Goal: Task Accomplishment & Management: Use online tool/utility

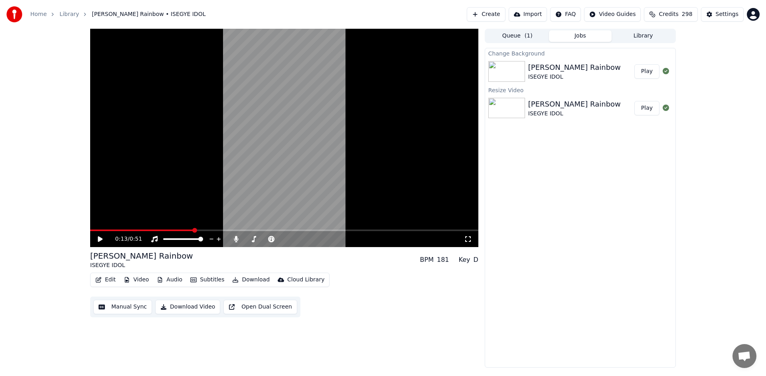
click at [98, 240] on icon at bounding box center [100, 239] width 5 height 6
click at [98, 240] on icon at bounding box center [106, 239] width 19 height 6
click at [649, 68] on button "Play" at bounding box center [646, 71] width 25 height 14
click at [101, 237] on icon at bounding box center [100, 239] width 4 height 5
click at [724, 14] on div "Settings" at bounding box center [727, 14] width 23 height 8
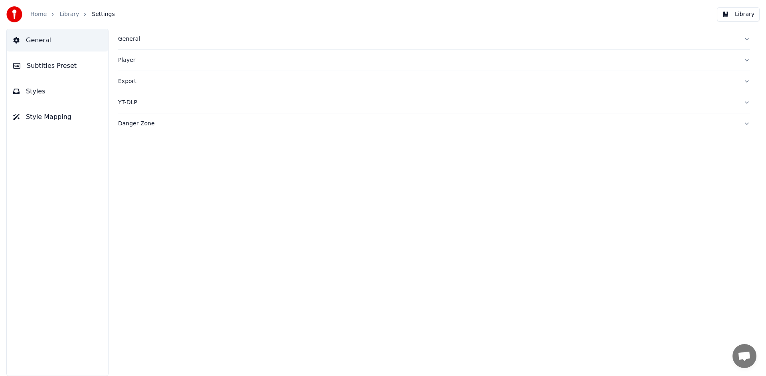
click at [746, 12] on button "Library" at bounding box center [738, 14] width 43 height 14
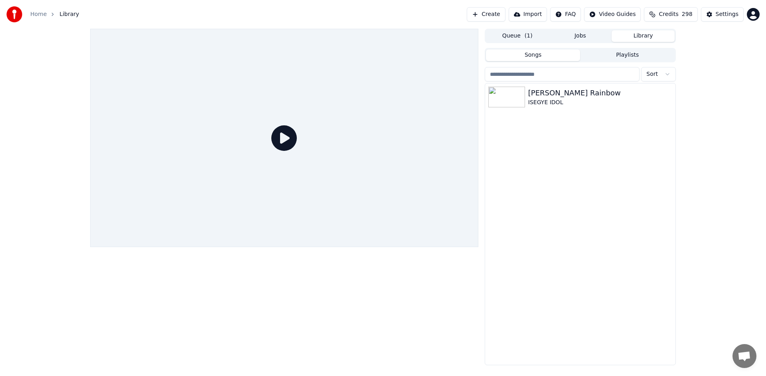
click at [753, 14] on html "Home Library Create Import FAQ Video Guides Credits 298 Settings Queue ( 1 ) Jo…" at bounding box center [383, 188] width 766 height 376
click at [718, 64] on span "Feature Voting" at bounding box center [708, 68] width 41 height 8
click at [545, 104] on div "ISEGYE IDOL" at bounding box center [596, 103] width 136 height 8
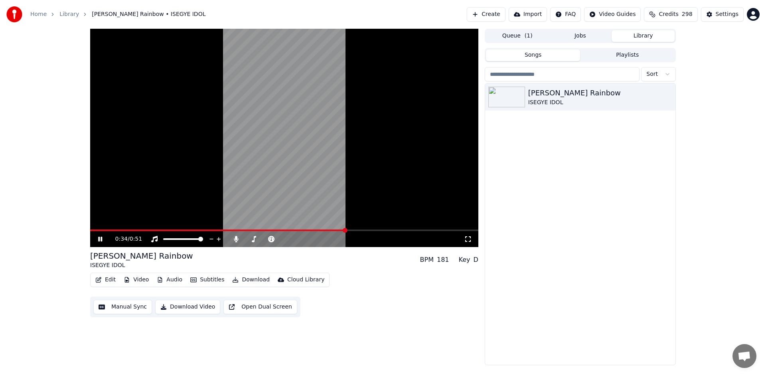
click at [101, 237] on icon at bounding box center [100, 239] width 4 height 5
click at [298, 345] on div "0:34 / 0:51 [PERSON_NAME] Rainbow ISEGYE IDOL BPM 181 Key D Edit Video Audio Su…" at bounding box center [284, 197] width 388 height 336
click at [99, 237] on icon at bounding box center [100, 239] width 5 height 6
click at [99, 237] on icon at bounding box center [100, 239] width 4 height 5
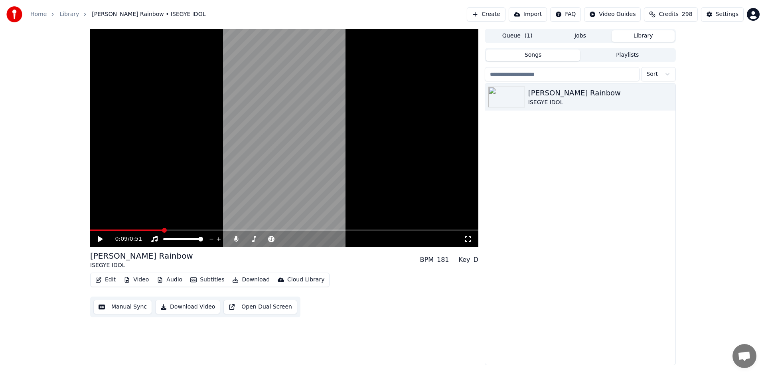
click at [494, 16] on button "Create" at bounding box center [486, 14] width 39 height 14
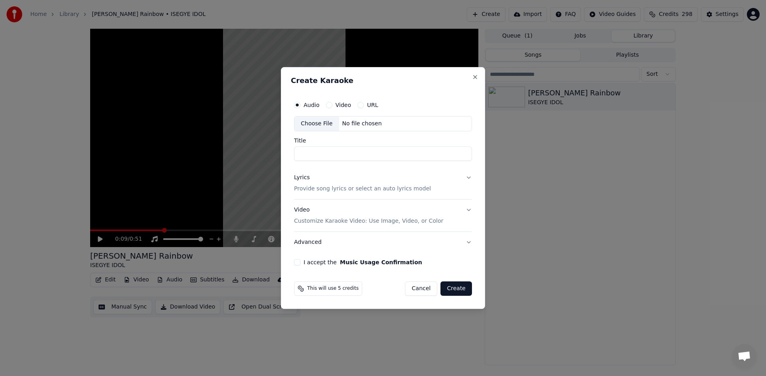
click at [348, 122] on div "No file chosen" at bounding box center [362, 124] width 46 height 8
type input "**********"
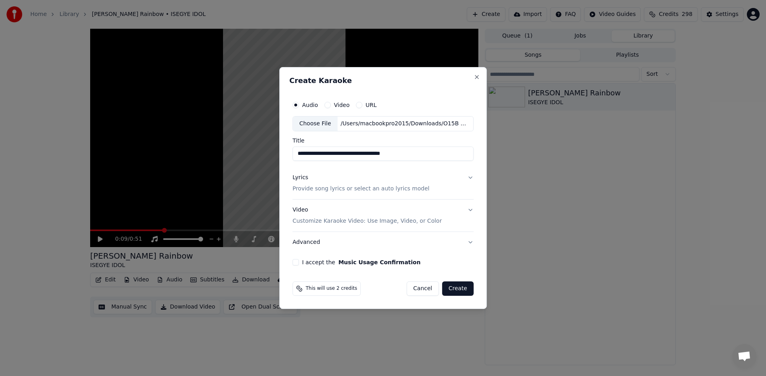
click at [309, 181] on div "Lyrics Provide song lyrics or select an auto lyrics model" at bounding box center [360, 183] width 137 height 19
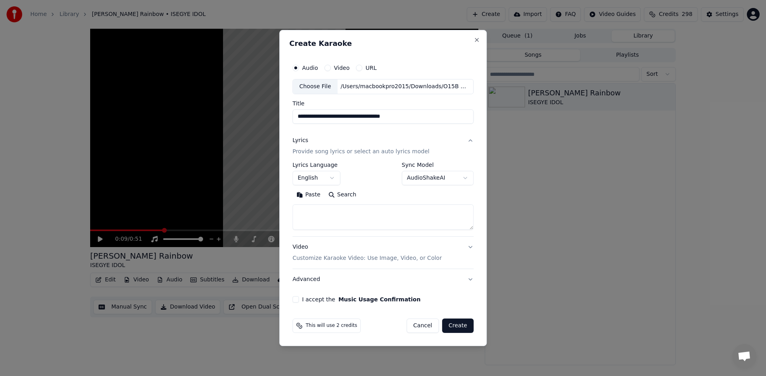
click at [360, 215] on textarea at bounding box center [382, 217] width 181 height 26
paste textarea "**********"
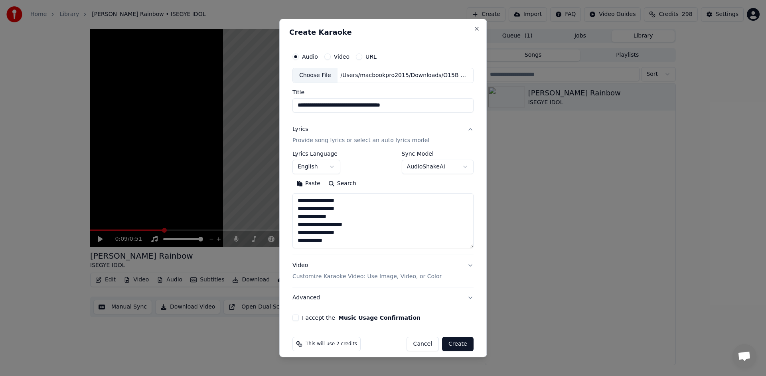
scroll to position [26, 0]
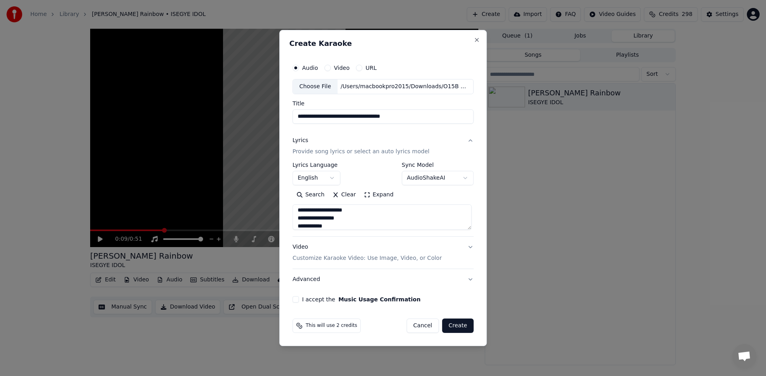
click at [388, 191] on button "Expand" at bounding box center [378, 194] width 37 height 13
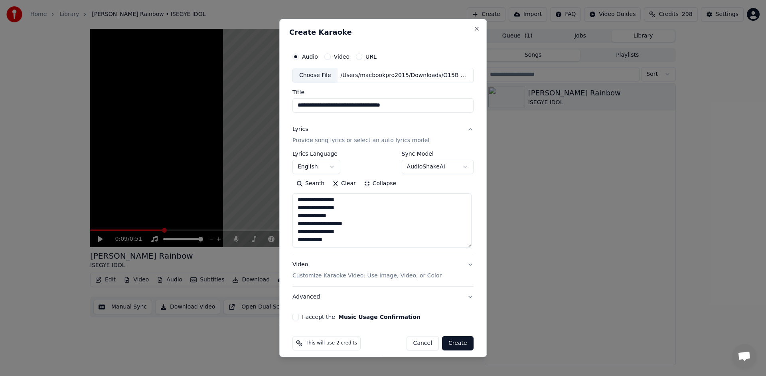
click at [327, 209] on textarea "**********" at bounding box center [381, 220] width 179 height 54
click at [336, 201] on textarea "**********" at bounding box center [381, 220] width 179 height 54
click at [331, 216] on textarea "**********" at bounding box center [381, 220] width 179 height 54
click at [335, 223] on textarea "**********" at bounding box center [381, 220] width 179 height 54
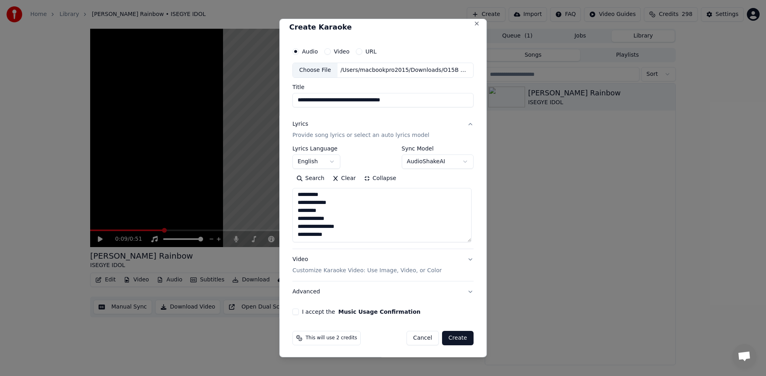
scroll to position [6, 0]
click at [314, 225] on textarea "**********" at bounding box center [381, 214] width 179 height 54
click at [329, 226] on textarea "**********" at bounding box center [381, 214] width 179 height 54
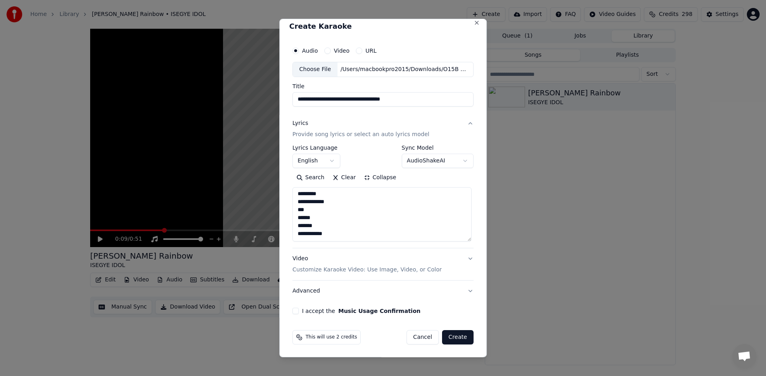
click at [319, 235] on textarea "**********" at bounding box center [381, 214] width 179 height 54
type textarea "**********"
click at [297, 310] on button "I accept the Music Usage Confirmation" at bounding box center [295, 310] width 6 height 6
click at [462, 260] on button "Video Customize Karaoke Video: Use Image, Video, or Color" at bounding box center [382, 264] width 181 height 32
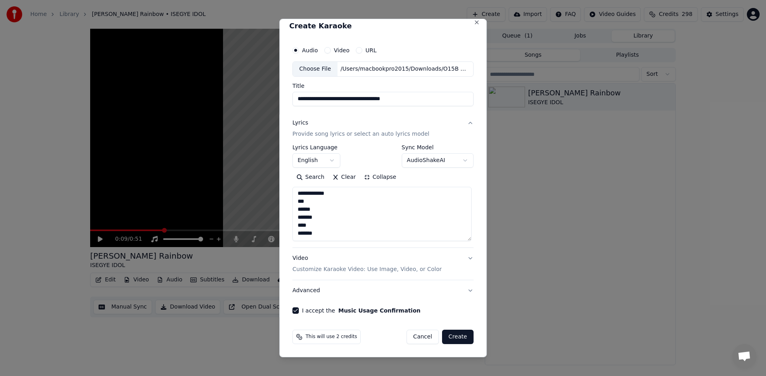
scroll to position [0, 0]
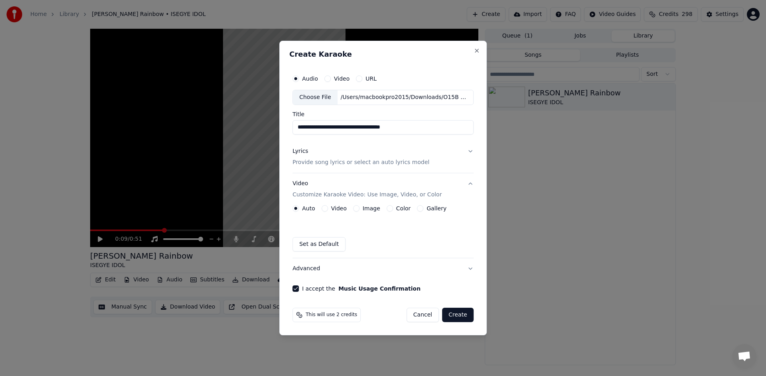
click at [355, 207] on button "Image" at bounding box center [356, 208] width 6 height 6
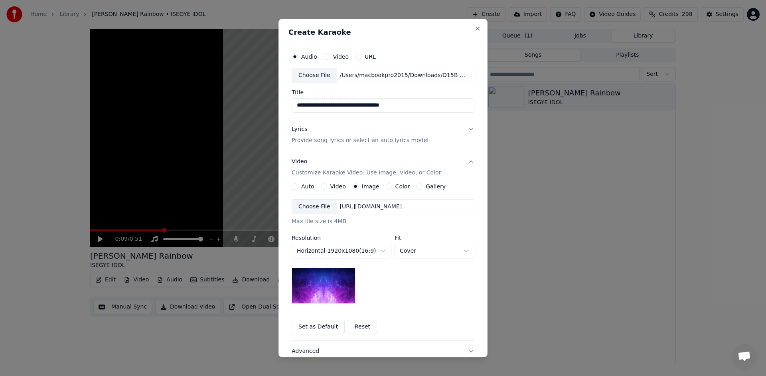
click at [382, 252] on button "Horizontal - 1920 x 1080 ( 16 : 9 )" at bounding box center [342, 251] width 100 height 14
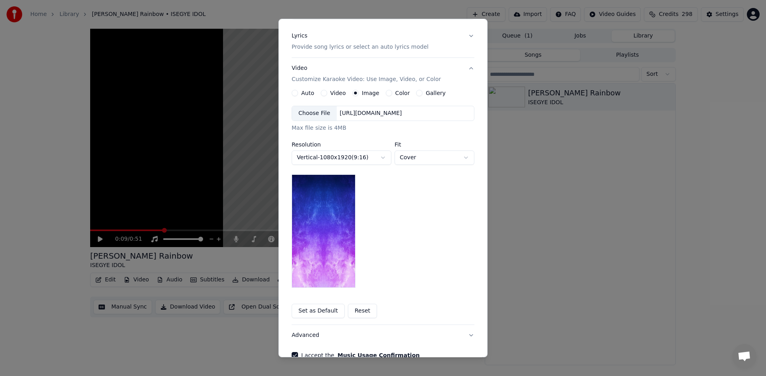
scroll to position [99, 0]
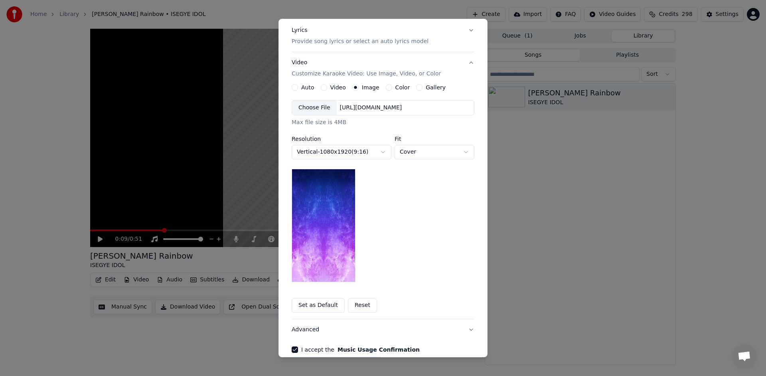
click at [317, 257] on img at bounding box center [324, 225] width 64 height 113
click at [313, 304] on button "Set as Default" at bounding box center [318, 305] width 53 height 14
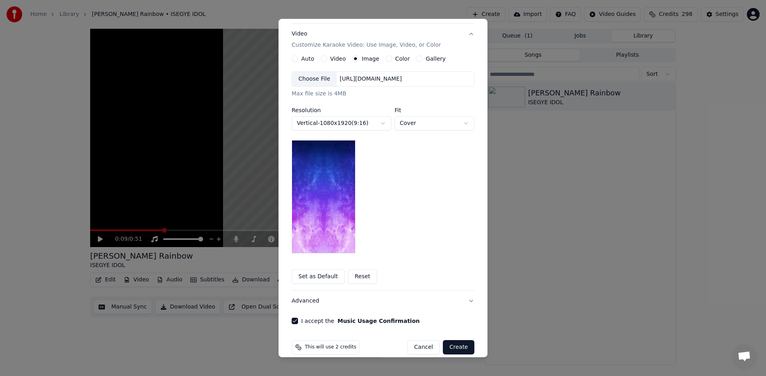
scroll to position [130, 0]
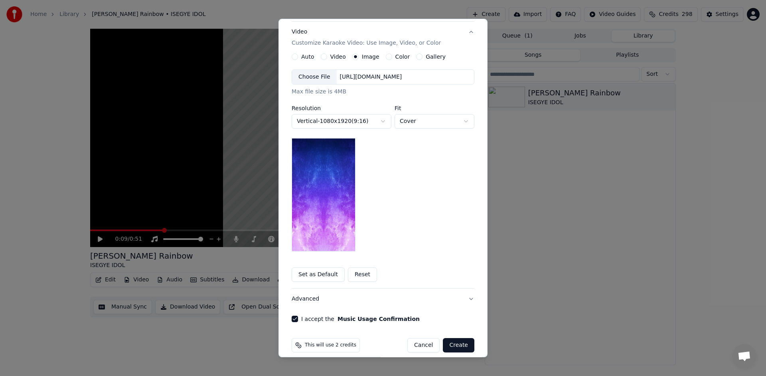
click at [334, 225] on img at bounding box center [324, 194] width 64 height 113
click at [410, 122] on button "Cover" at bounding box center [434, 121] width 80 height 14
click at [410, 122] on div at bounding box center [383, 188] width 766 height 376
click at [383, 208] on div "**********" at bounding box center [383, 160] width 183 height 182
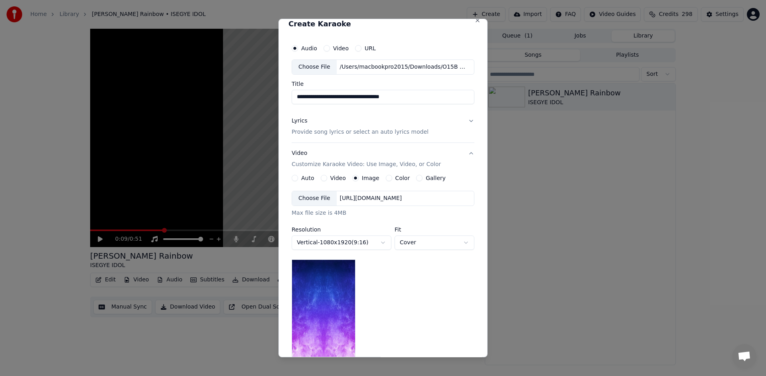
scroll to position [10, 0]
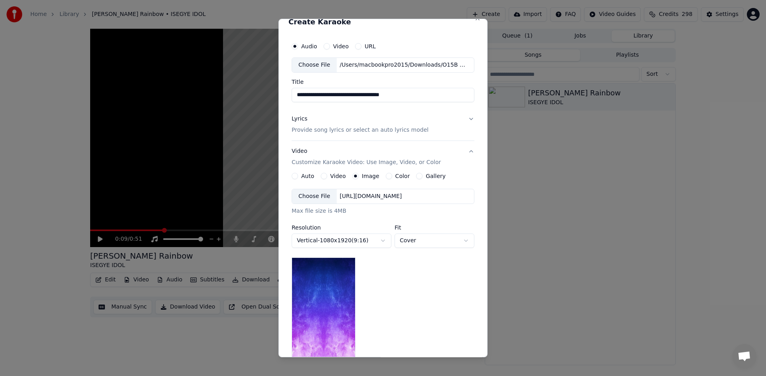
click at [366, 199] on div "[URL][DOMAIN_NAME]" at bounding box center [371, 196] width 69 height 8
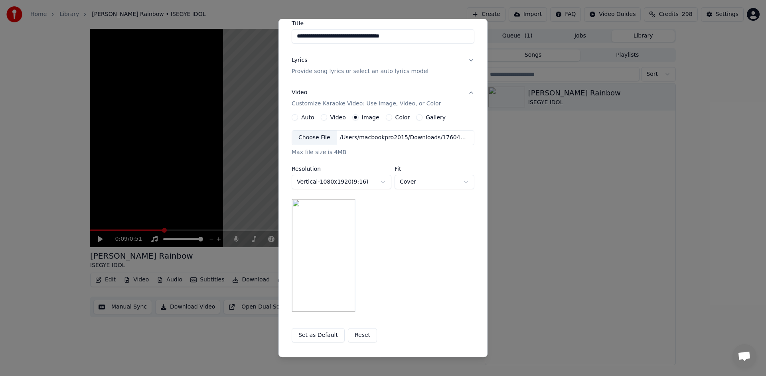
scroll to position [71, 0]
click at [331, 266] on img at bounding box center [324, 252] width 64 height 113
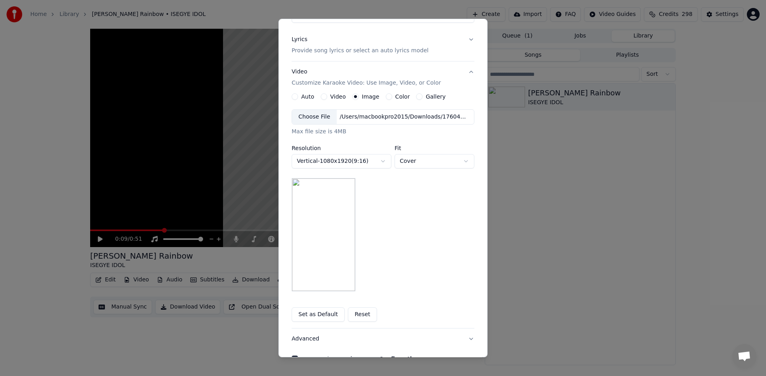
scroll to position [93, 0]
click at [375, 162] on button "Vertical - 1080 x 1920 ( 9 : 16 )" at bounding box center [342, 158] width 100 height 14
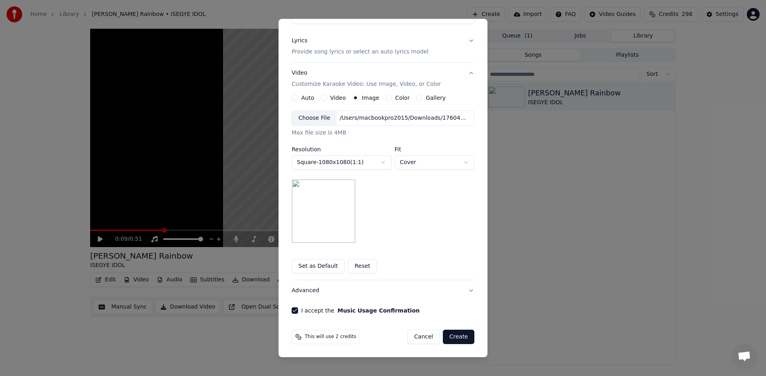
scroll to position [89, 0]
click at [391, 236] on div "**********" at bounding box center [383, 176] width 183 height 132
click at [466, 340] on button "Create" at bounding box center [459, 336] width 32 height 14
select select "*********"
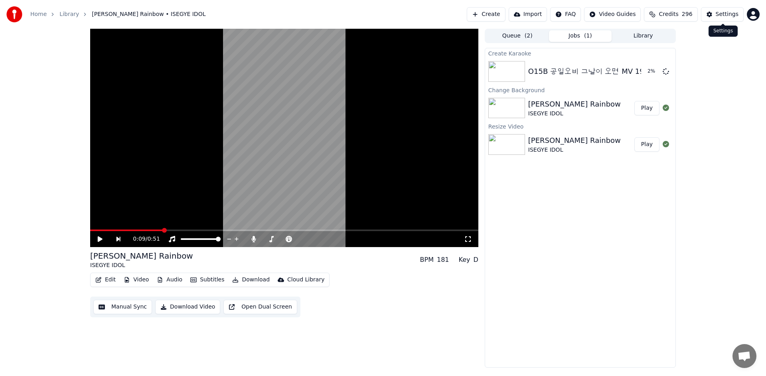
click at [731, 17] on div "Settings" at bounding box center [727, 14] width 23 height 8
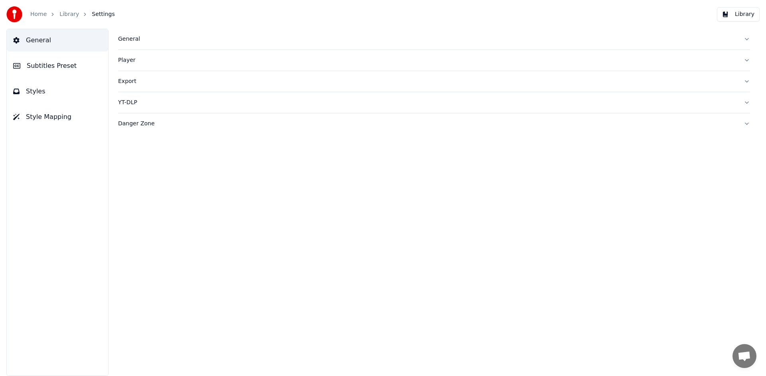
click at [133, 39] on div "General" at bounding box center [427, 39] width 619 height 8
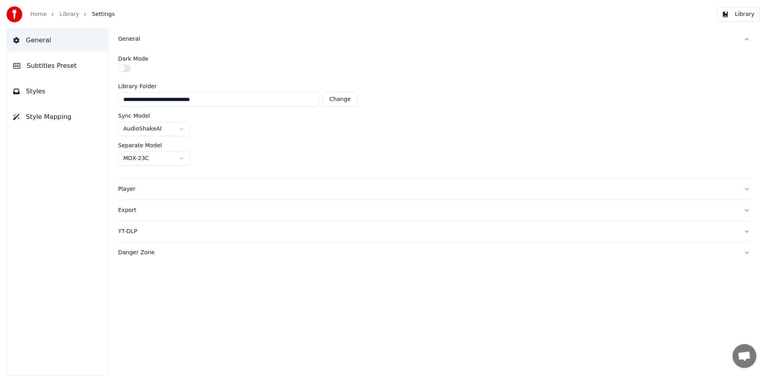
click at [124, 69] on button "button" at bounding box center [124, 68] width 13 height 7
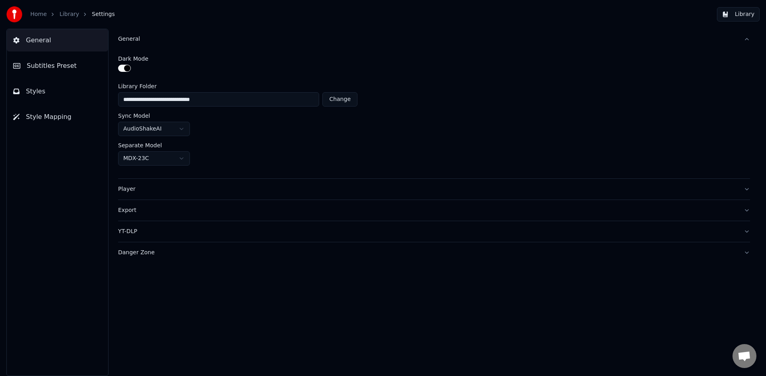
click at [731, 16] on button "Library" at bounding box center [738, 14] width 43 height 14
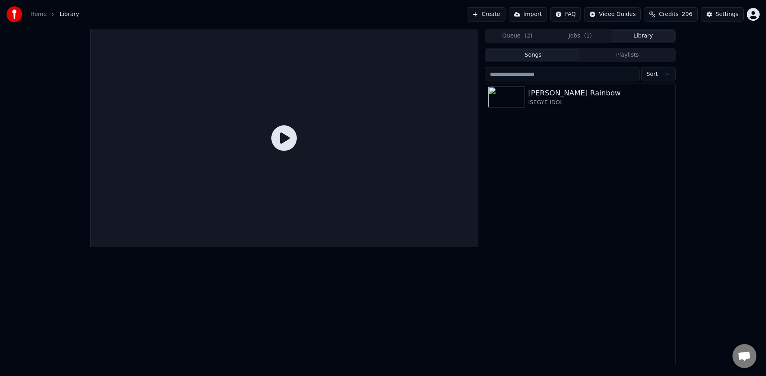
click at [516, 38] on button "Queue ( 2 )" at bounding box center [517, 36] width 63 height 12
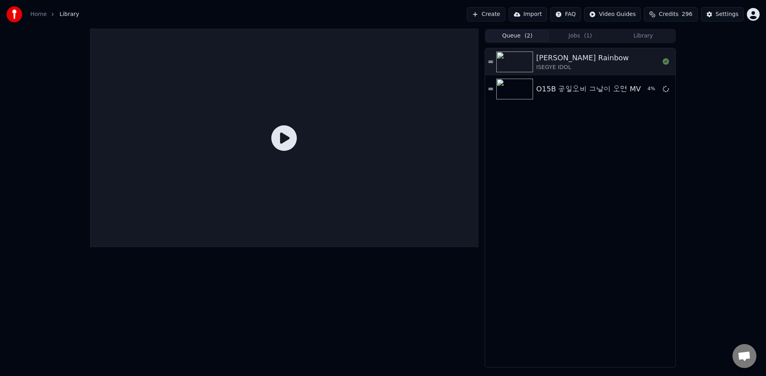
click at [580, 37] on button "Jobs ( 1 )" at bounding box center [580, 36] width 63 height 12
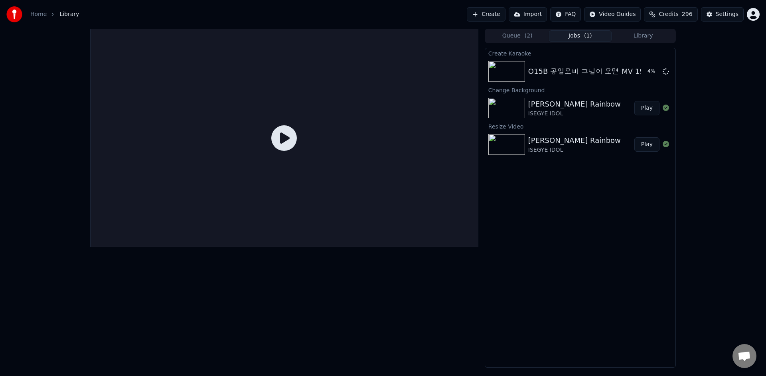
click at [642, 142] on button "Play" at bounding box center [646, 144] width 25 height 14
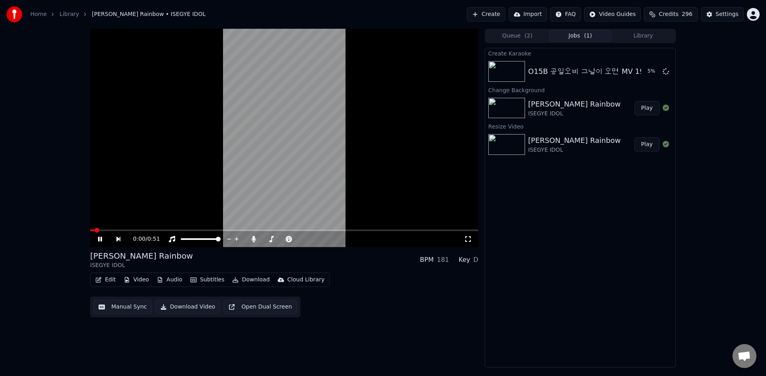
click at [642, 106] on button "Play" at bounding box center [646, 108] width 25 height 14
click at [643, 146] on button "Play" at bounding box center [646, 144] width 25 height 14
click at [647, 112] on button "Play" at bounding box center [646, 108] width 25 height 14
click at [97, 240] on icon at bounding box center [106, 239] width 18 height 6
click at [647, 71] on button "Play" at bounding box center [646, 71] width 25 height 14
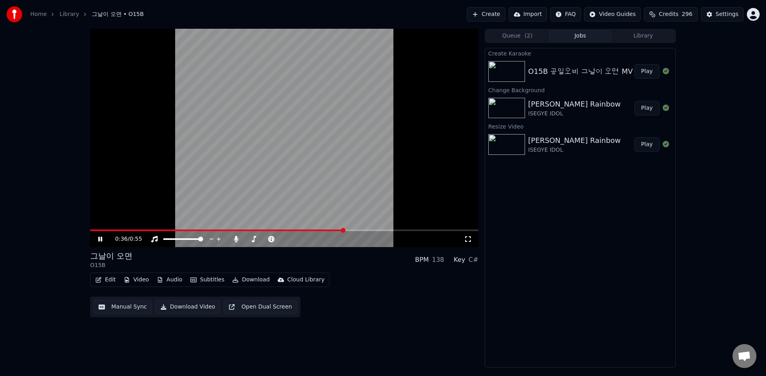
click at [97, 239] on icon at bounding box center [106, 239] width 19 height 6
click at [110, 280] on button "Edit" at bounding box center [105, 279] width 27 height 11
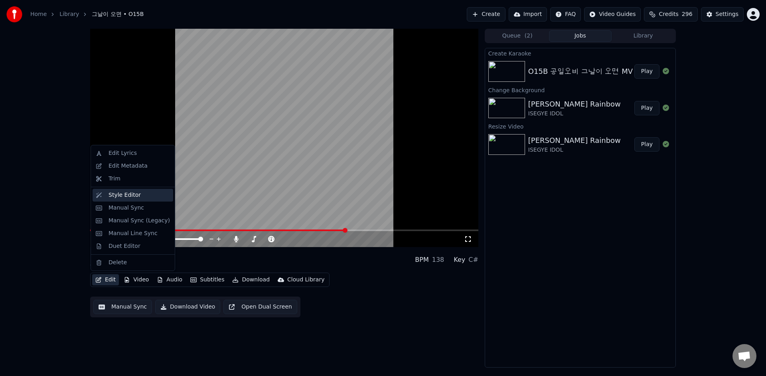
click at [150, 197] on div "Style Editor" at bounding box center [138, 195] width 61 height 8
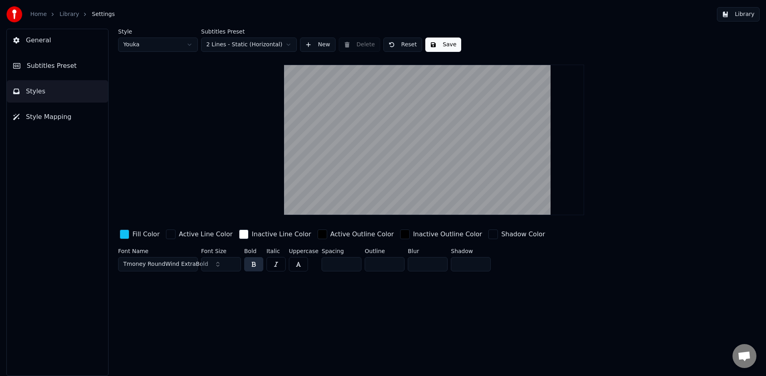
click at [75, 36] on button "General" at bounding box center [57, 40] width 101 height 22
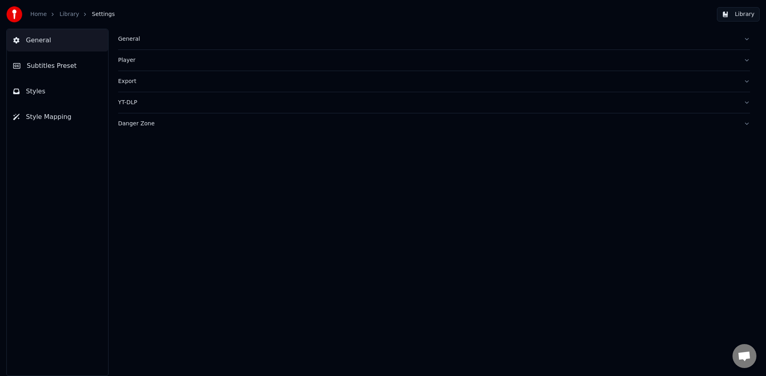
click at [53, 90] on button "Styles" at bounding box center [57, 91] width 101 height 22
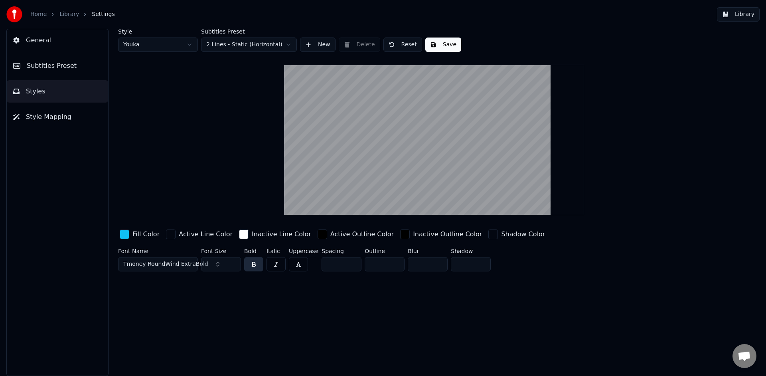
click at [81, 63] on button "Subtitles Preset" at bounding box center [57, 66] width 101 height 22
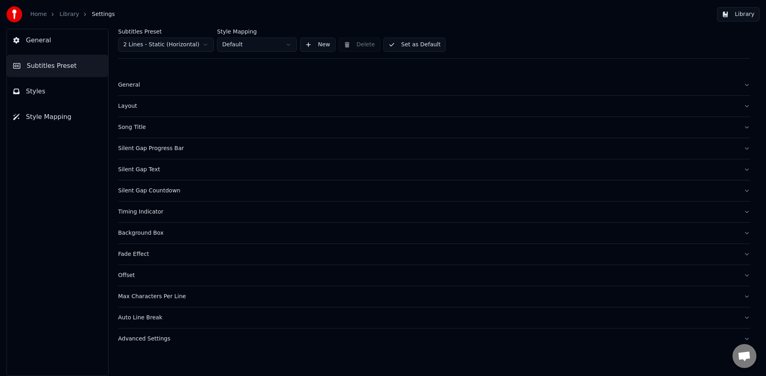
click at [134, 108] on div "Layout" at bounding box center [427, 106] width 619 height 8
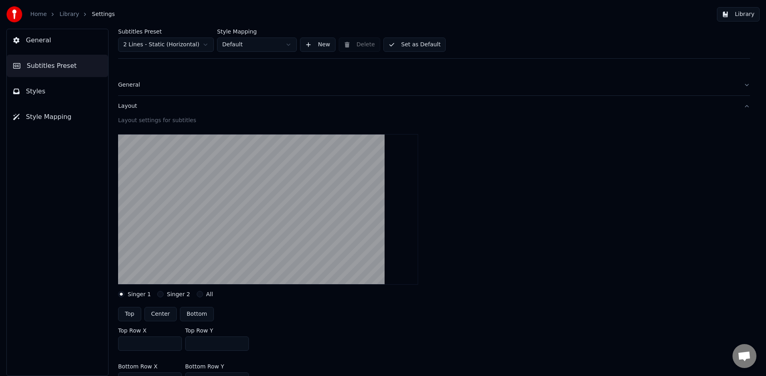
click at [74, 101] on button "Styles" at bounding box center [57, 91] width 101 height 22
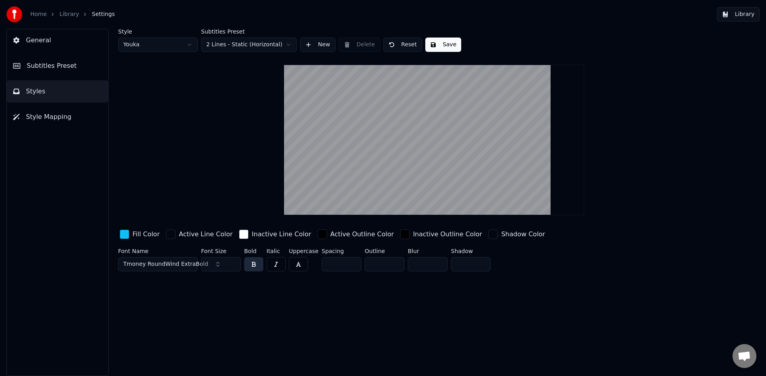
click at [87, 58] on button "Subtitles Preset" at bounding box center [57, 66] width 101 height 22
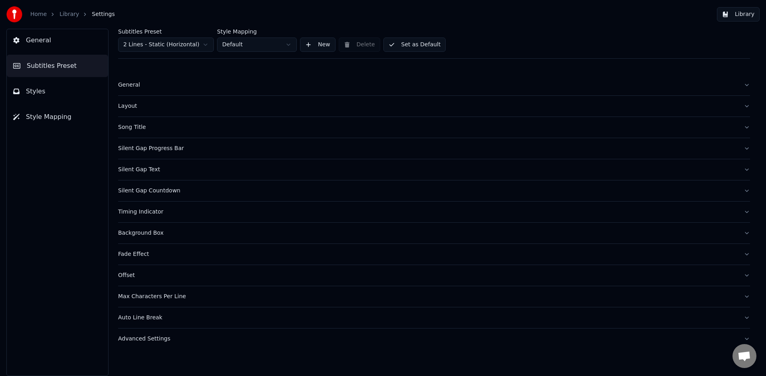
click at [151, 233] on div "Background Box" at bounding box center [427, 233] width 619 height 8
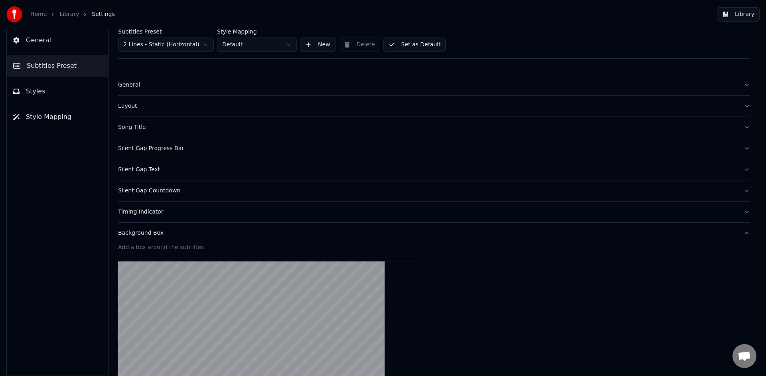
click at [71, 45] on button "General" at bounding box center [57, 40] width 101 height 22
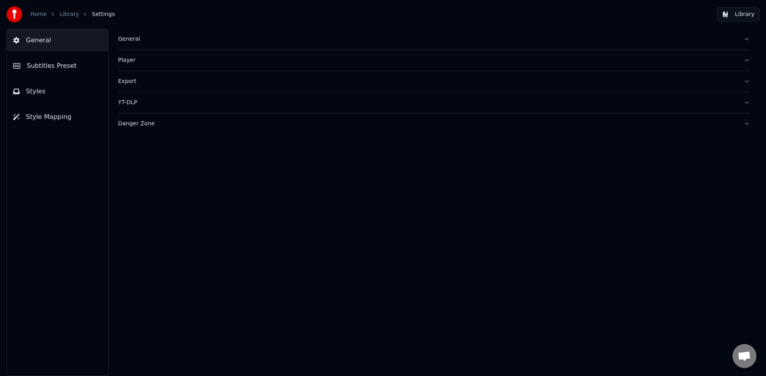
click at [133, 39] on div "General" at bounding box center [427, 39] width 619 height 8
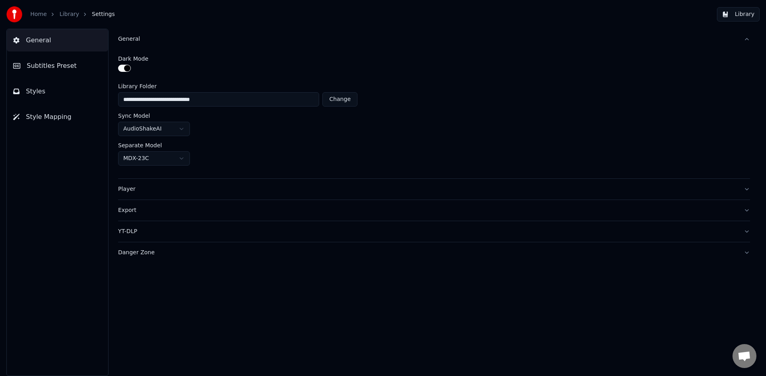
click at [128, 190] on div "Player" at bounding box center [427, 189] width 619 height 8
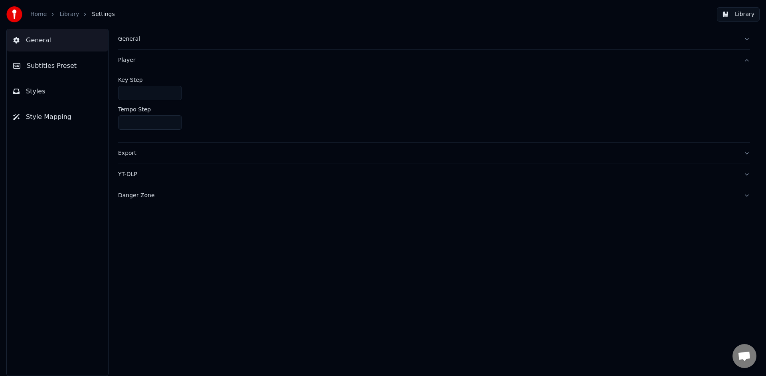
click at [130, 156] on div "Export" at bounding box center [427, 153] width 619 height 8
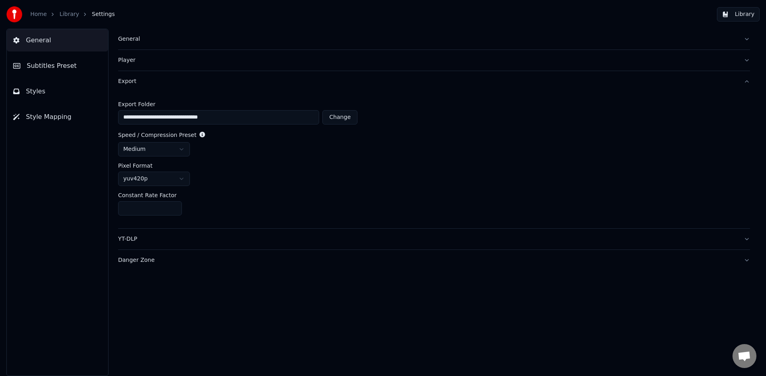
click at [134, 239] on div "YT-DLP" at bounding box center [427, 239] width 619 height 8
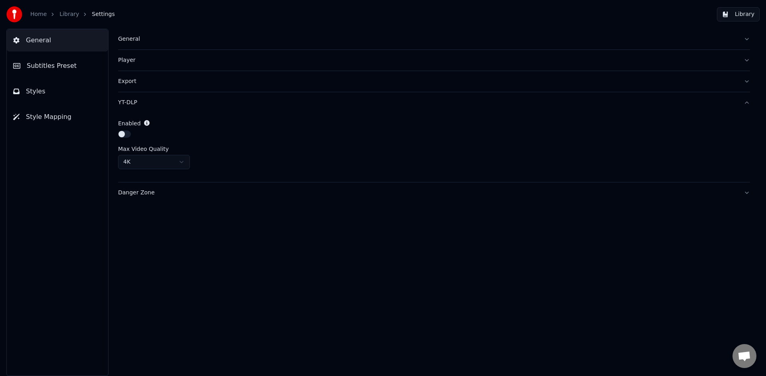
click at [145, 189] on div "Danger Zone" at bounding box center [427, 193] width 619 height 8
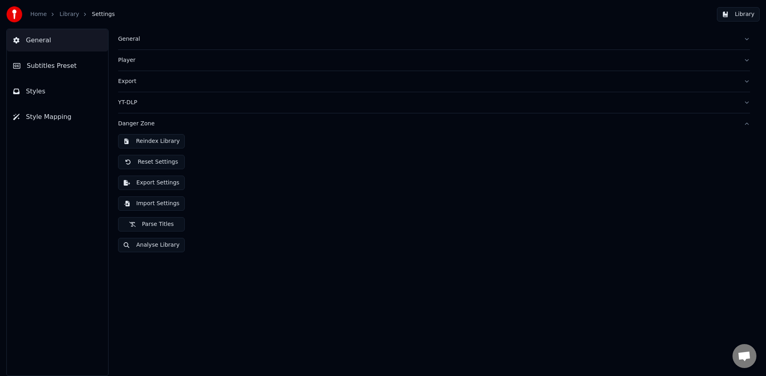
click at [86, 229] on div "General Subtitles Preset Styles Style Mapping" at bounding box center [57, 202] width 102 height 347
click at [57, 64] on span "Subtitles Preset" at bounding box center [52, 66] width 50 height 10
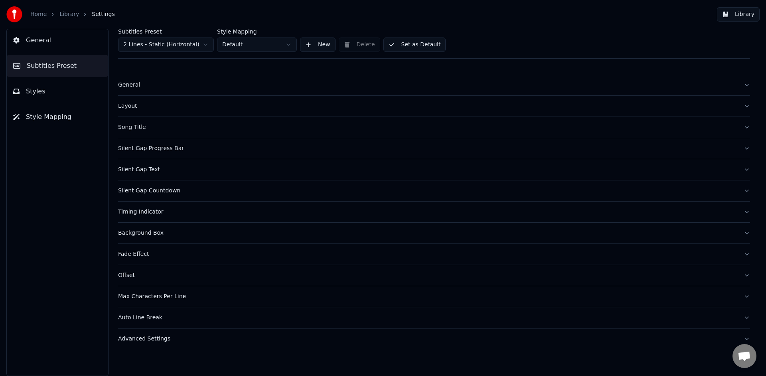
click at [134, 84] on div "General" at bounding box center [427, 85] width 619 height 8
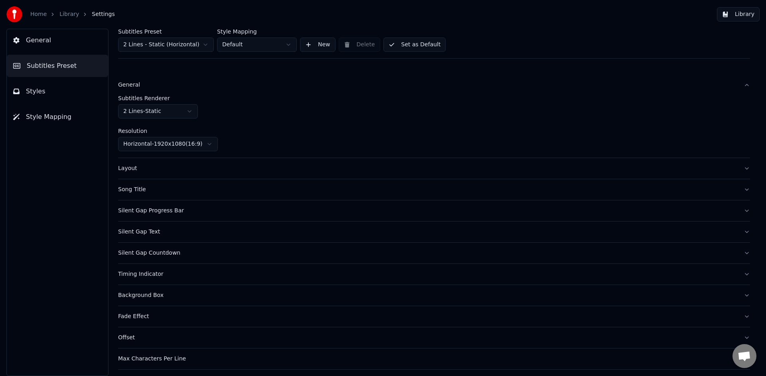
click at [167, 145] on html "Home Library Settings Library General Subtitles Preset Styles Style Mapping Sub…" at bounding box center [383, 188] width 766 height 376
click at [747, 15] on button "Library" at bounding box center [738, 14] width 43 height 14
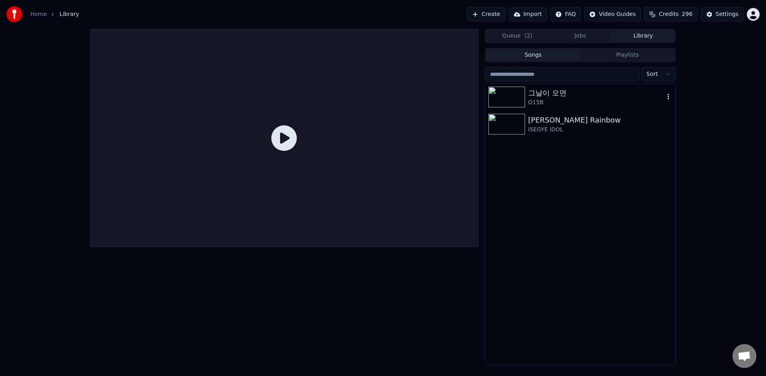
click at [586, 101] on div "O15B" at bounding box center [596, 103] width 136 height 8
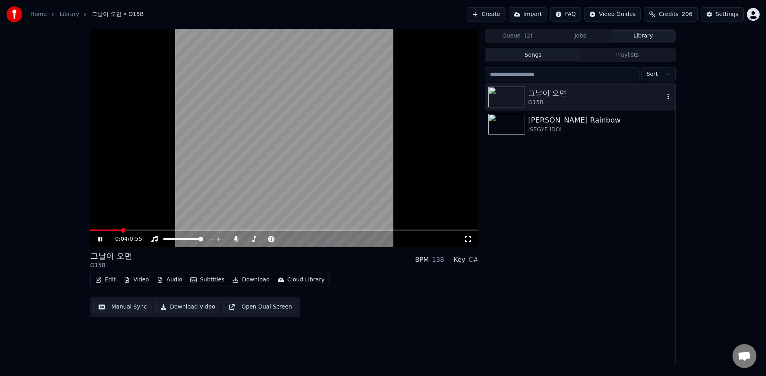
click at [668, 96] on icon "button" at bounding box center [668, 96] width 8 height 6
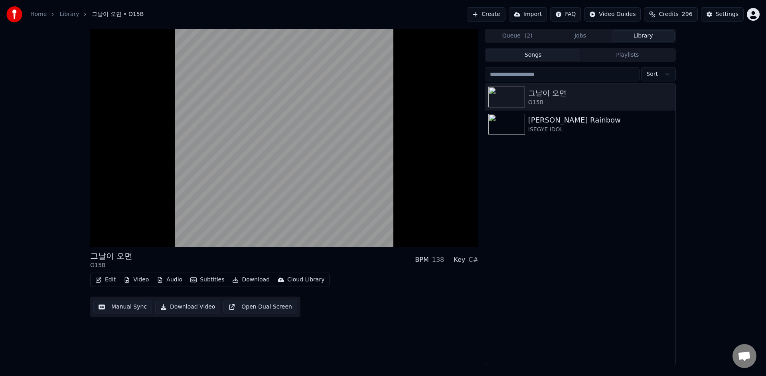
click at [316, 336] on div "그날이 오면 O15B BPM 138 Key C# Edit Video Audio Subtitles Download Cloud Library Ma…" at bounding box center [284, 197] width 388 height 336
click at [142, 282] on button "Video" at bounding box center [136, 279] width 32 height 11
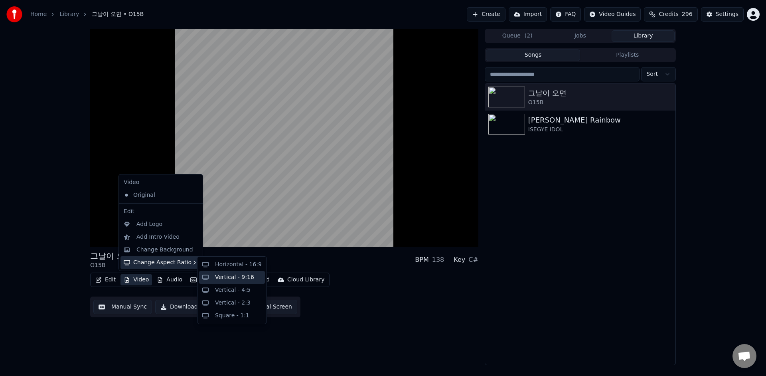
click at [229, 280] on div "Vertical - 9:16" at bounding box center [234, 277] width 39 height 8
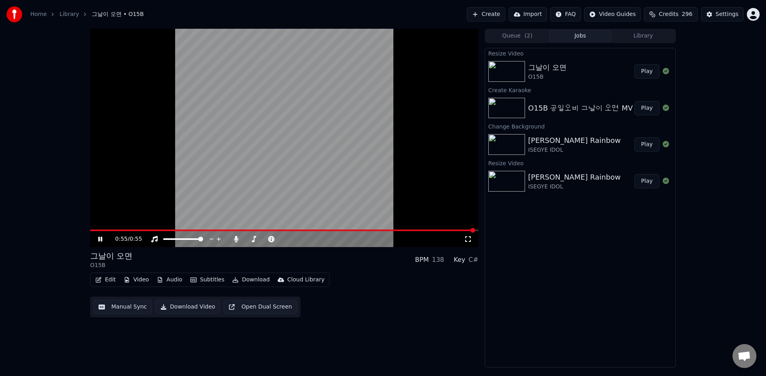
click at [652, 75] on button "Play" at bounding box center [646, 71] width 25 height 14
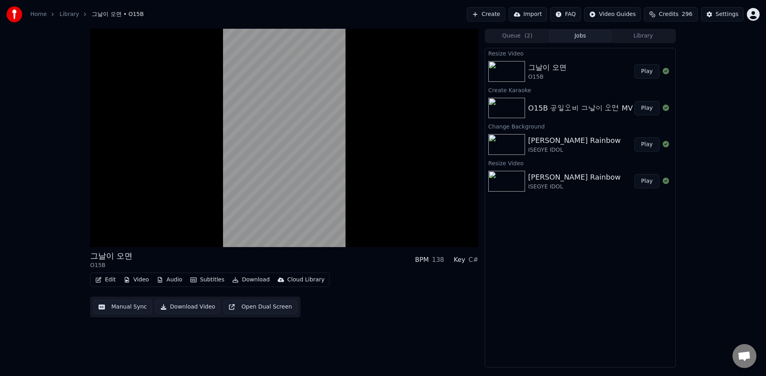
click at [112, 282] on button "Edit" at bounding box center [105, 279] width 27 height 11
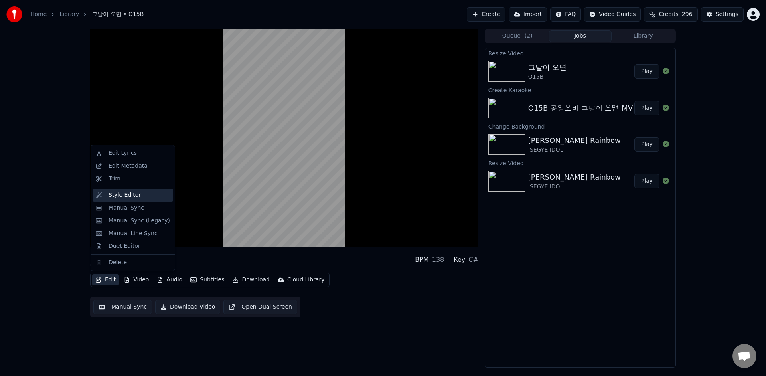
click at [140, 197] on div "Style Editor" at bounding box center [138, 195] width 61 height 8
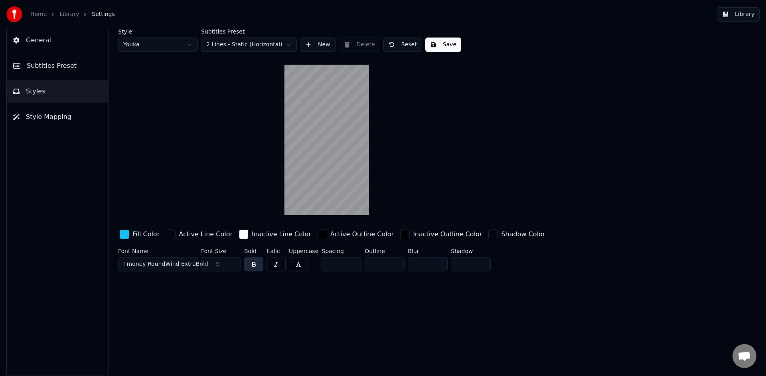
click at [51, 65] on span "Subtitles Preset" at bounding box center [52, 66] width 50 height 10
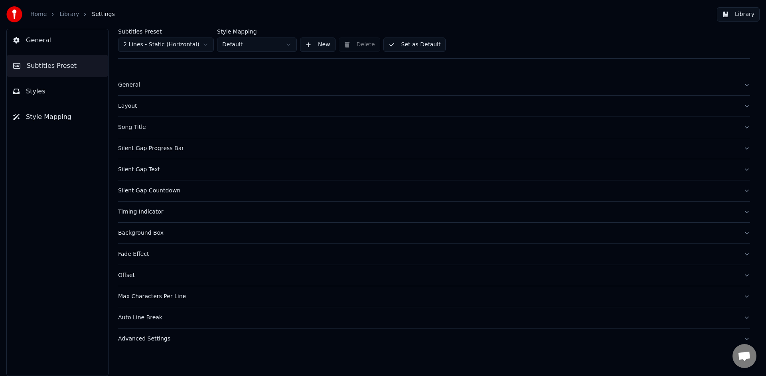
click at [147, 236] on div "Background Box" at bounding box center [427, 233] width 619 height 8
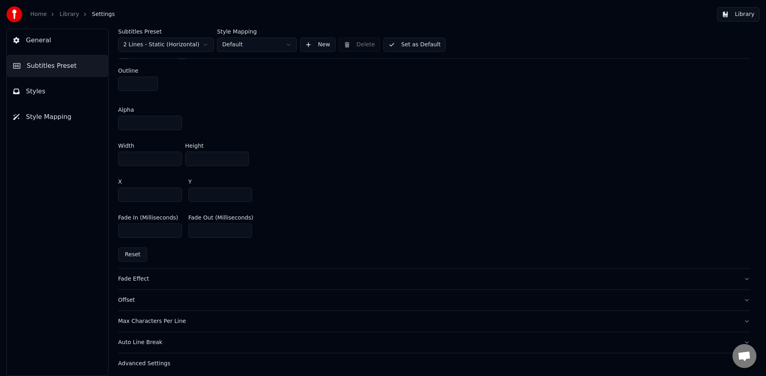
scroll to position [440, 0]
click at [135, 254] on button "Reset" at bounding box center [132, 256] width 29 height 14
type input "*"
click at [138, 261] on button "Reset" at bounding box center [132, 256] width 29 height 14
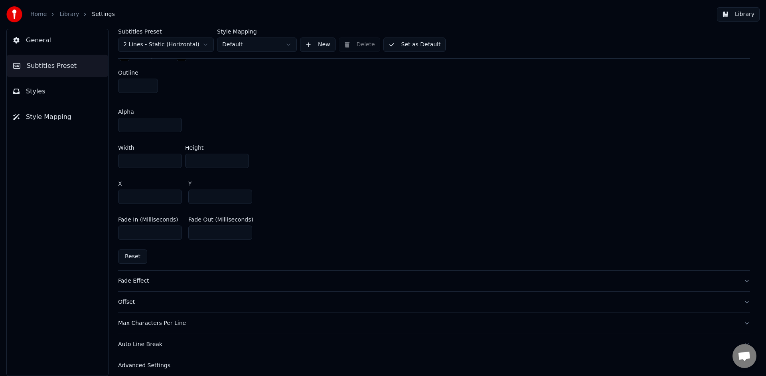
click at [129, 256] on button "Reset" at bounding box center [132, 256] width 29 height 14
drag, startPoint x: 129, startPoint y: 256, endPoint x: 148, endPoint y: 256, distance: 18.7
click at [131, 256] on button "Reset" at bounding box center [132, 256] width 29 height 14
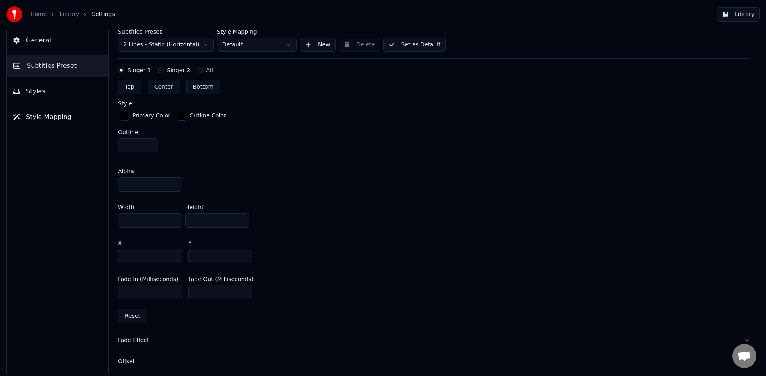
scroll to position [343, 0]
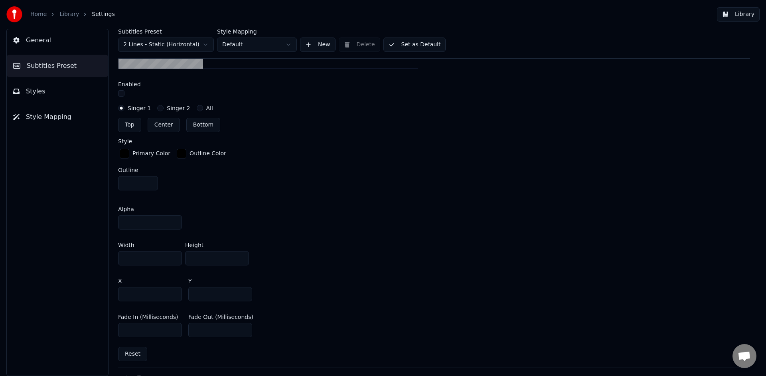
click at [141, 220] on input "**" at bounding box center [150, 222] width 64 height 14
click at [133, 352] on button "Reset" at bounding box center [132, 354] width 29 height 14
click at [138, 353] on button "Reset" at bounding box center [132, 354] width 29 height 14
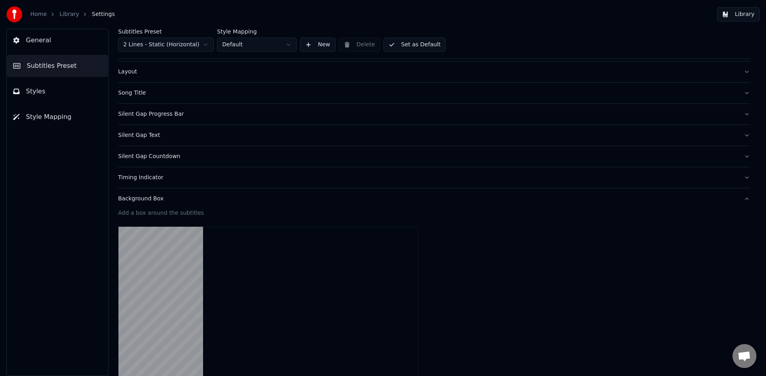
scroll to position [0, 0]
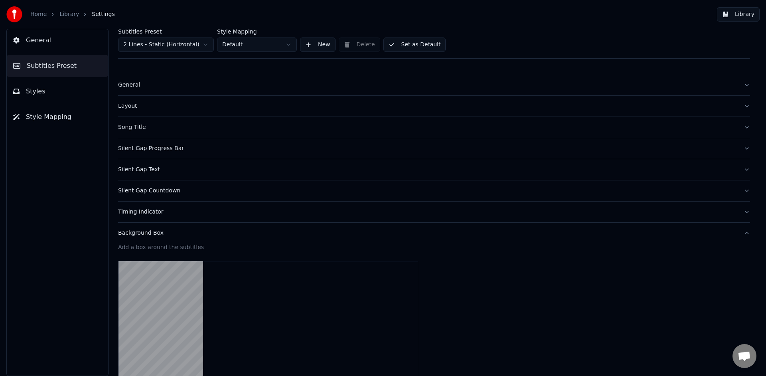
click at [126, 108] on div "Layout" at bounding box center [427, 106] width 619 height 8
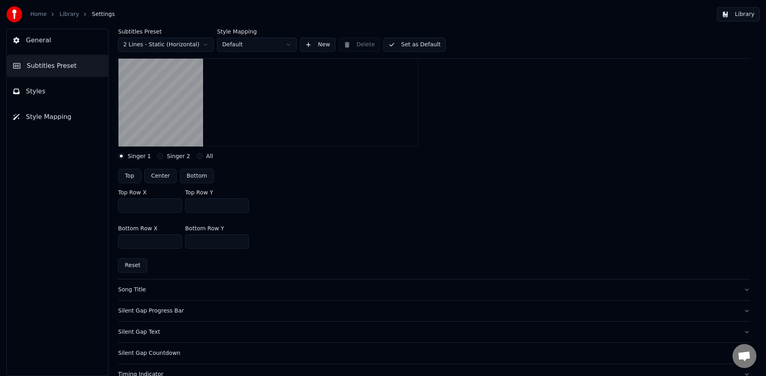
scroll to position [137, 0]
click at [137, 264] on button "Reset" at bounding box center [132, 266] width 29 height 14
type input "***"
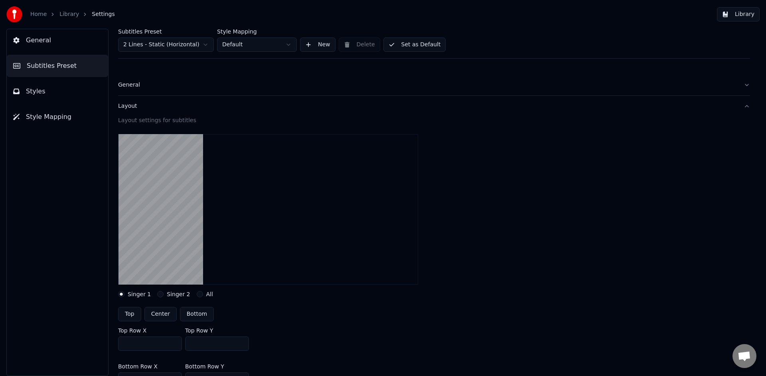
scroll to position [5, 0]
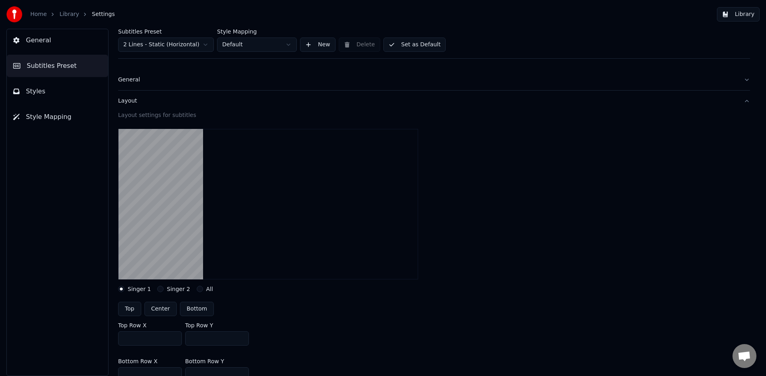
click at [738, 15] on button "Library" at bounding box center [738, 14] width 43 height 14
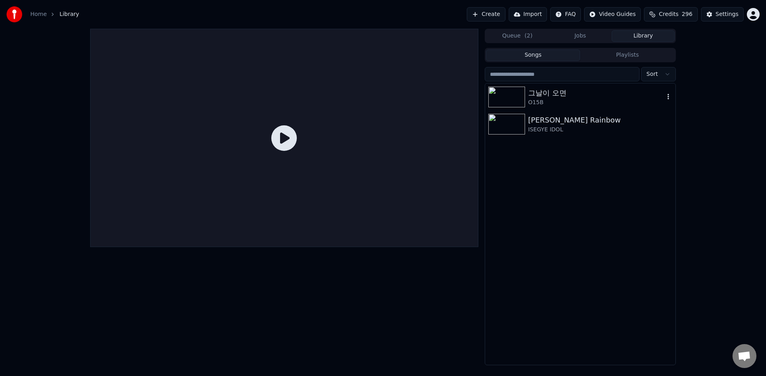
click at [572, 91] on div "그날이 오면" at bounding box center [596, 92] width 136 height 11
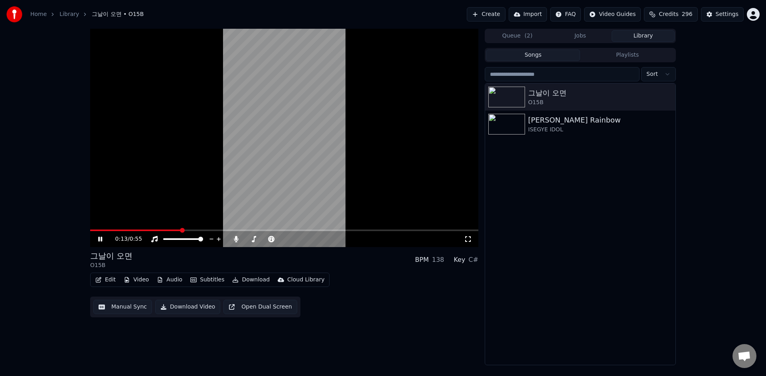
click at [135, 282] on button "Video" at bounding box center [136, 279] width 32 height 11
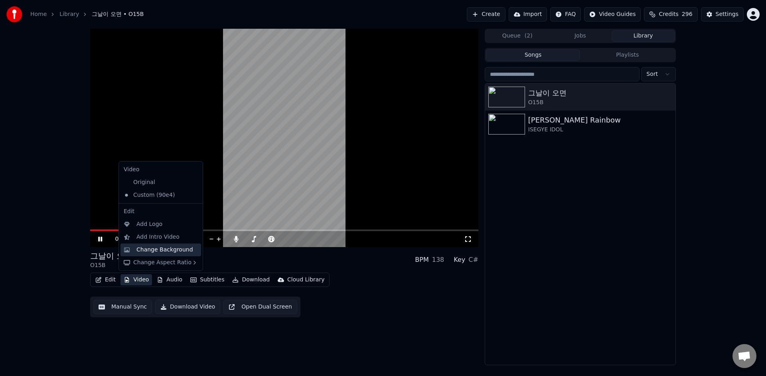
click at [170, 248] on div "Change Background" at bounding box center [164, 250] width 57 height 8
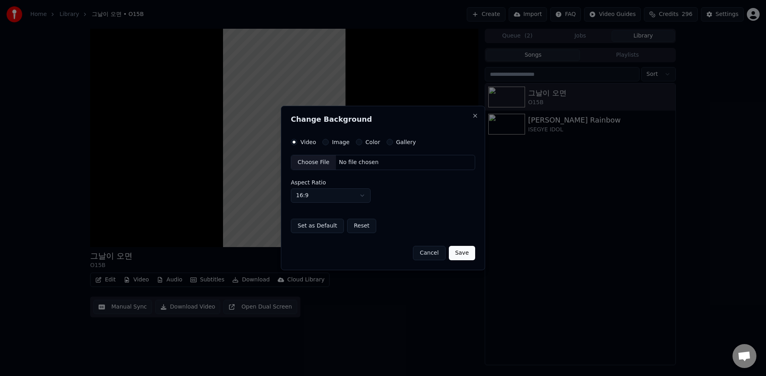
click at [356, 196] on body "Home Library 그날이 오면 • O15B Create Import FAQ Video Guides Credits 296 Settings …" at bounding box center [383, 188] width 766 height 376
select select "****"
click at [387, 143] on button "Gallery" at bounding box center [389, 142] width 6 height 6
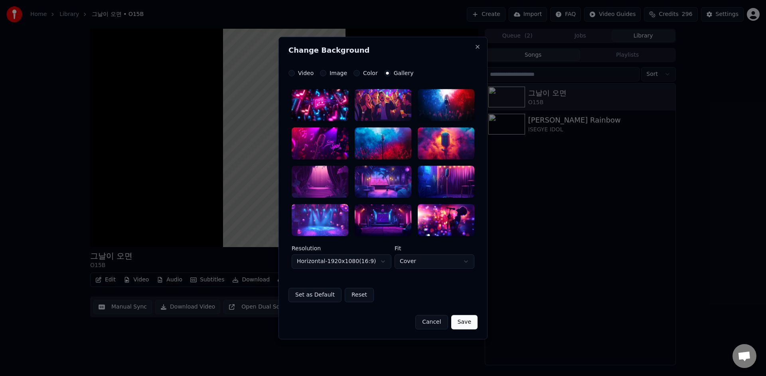
click at [353, 264] on button "Horizontal - 1920 x 1080 ( 16 : 9 )" at bounding box center [342, 261] width 100 height 14
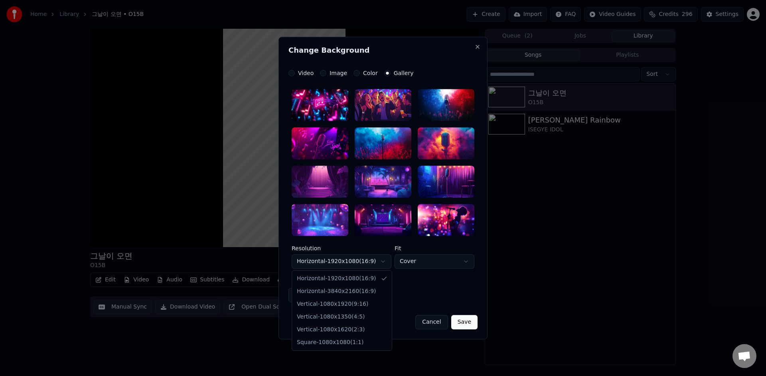
select select "*********"
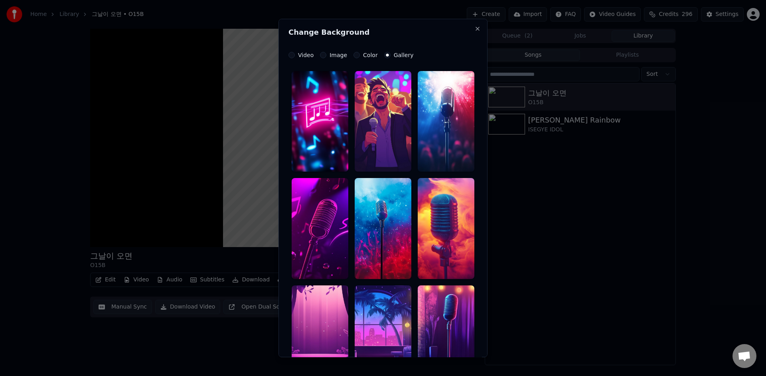
click at [355, 56] on button "Color" at bounding box center [356, 55] width 6 height 6
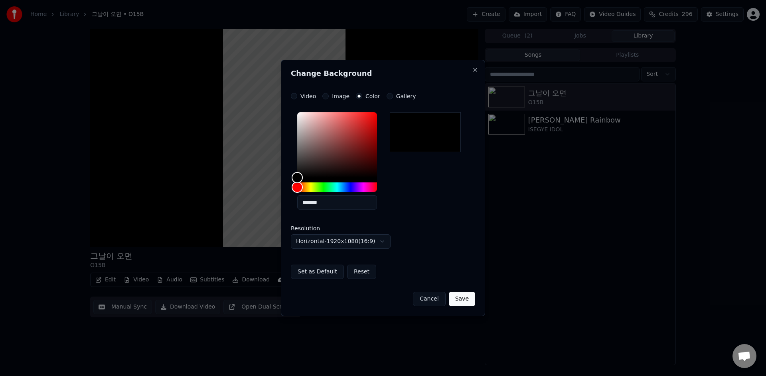
click at [406, 138] on div at bounding box center [425, 132] width 71 height 40
click at [327, 95] on button "Image" at bounding box center [325, 96] width 6 height 6
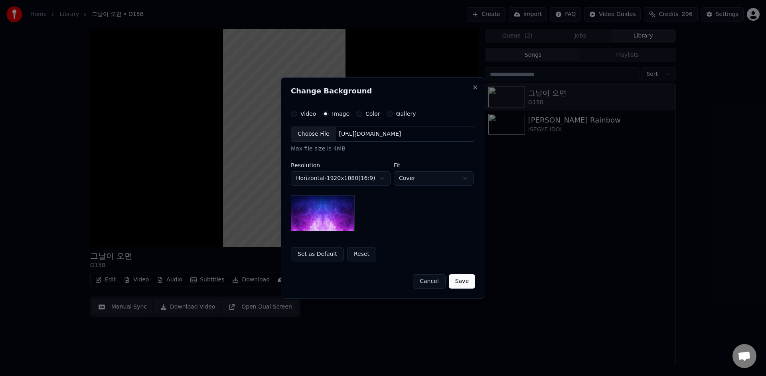
click at [358, 118] on div "**********" at bounding box center [383, 185] width 184 height 151
click at [358, 112] on button "Color" at bounding box center [359, 113] width 6 height 6
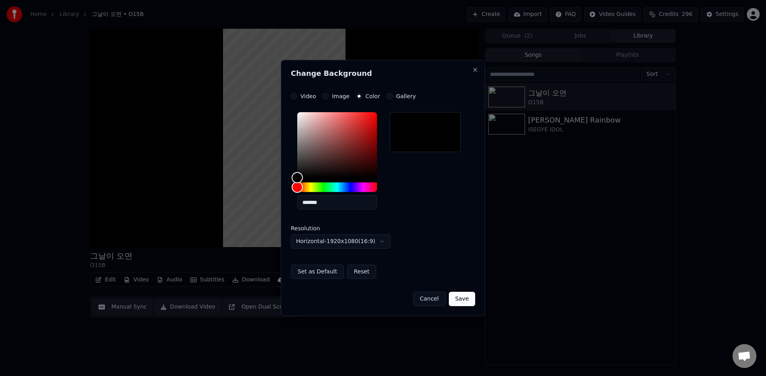
click at [408, 136] on div at bounding box center [425, 132] width 71 height 40
click at [342, 177] on div "Color" at bounding box center [337, 144] width 80 height 65
drag, startPoint x: 342, startPoint y: 177, endPoint x: 272, endPoint y: 198, distance: 73.3
click at [272, 197] on body "**********" at bounding box center [383, 188] width 766 height 376
type input "*******"
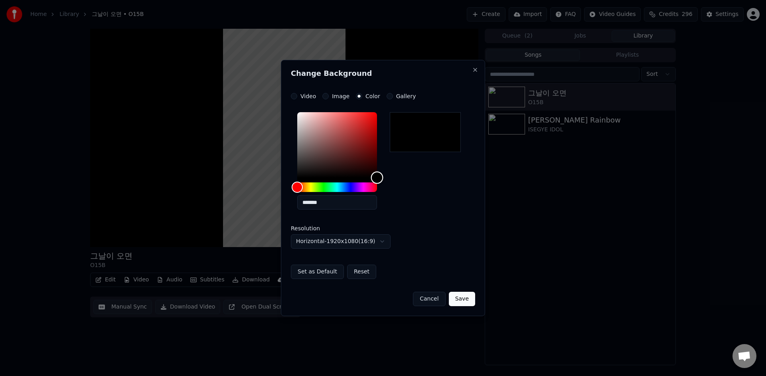
drag, startPoint x: 323, startPoint y: 172, endPoint x: 467, endPoint y: 246, distance: 161.8
click at [467, 245] on div "**********" at bounding box center [383, 179] width 184 height 140
click at [370, 243] on button "Horizontal - 1920 x 1080 ( 16 : 9 )" at bounding box center [341, 241] width 100 height 14
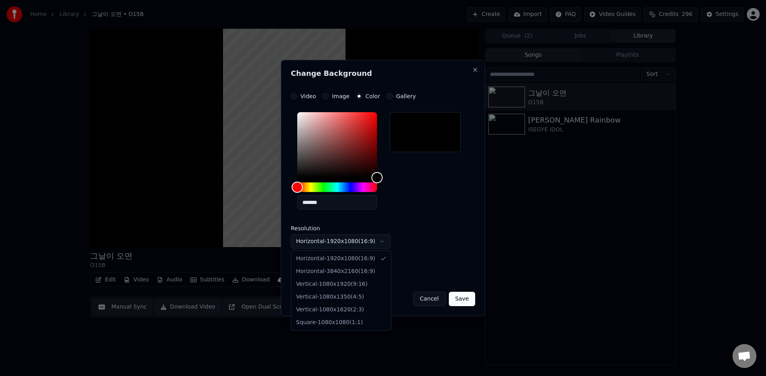
select select "*********"
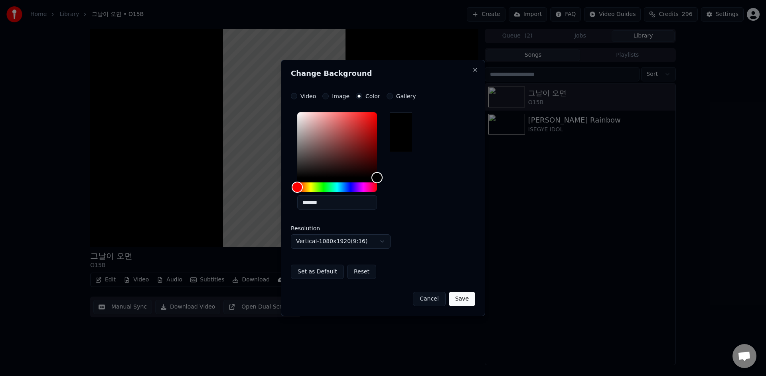
click at [425, 256] on div "**********" at bounding box center [383, 186] width 184 height 186
click at [459, 301] on button "Save" at bounding box center [462, 299] width 26 height 14
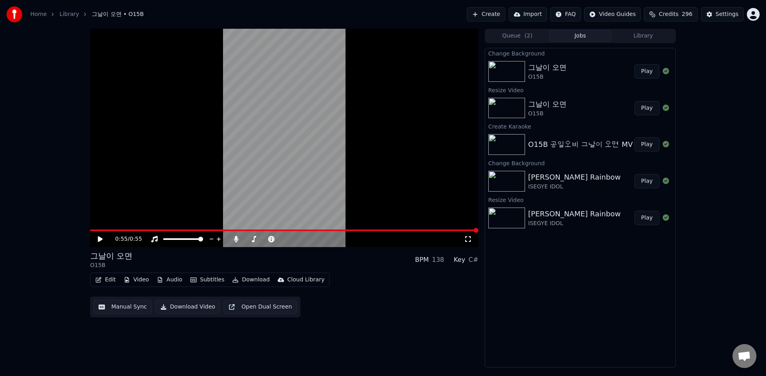
click at [643, 73] on button "Play" at bounding box center [646, 71] width 25 height 14
click at [101, 238] on icon at bounding box center [100, 239] width 4 height 5
click at [106, 277] on button "Edit" at bounding box center [105, 279] width 27 height 11
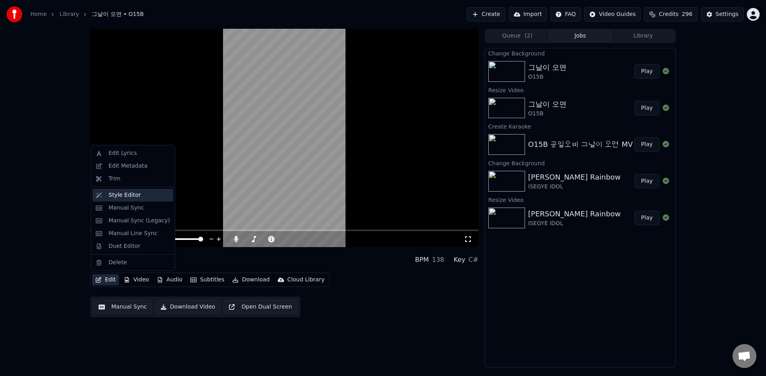
click at [158, 198] on div "Style Editor" at bounding box center [138, 195] width 61 height 8
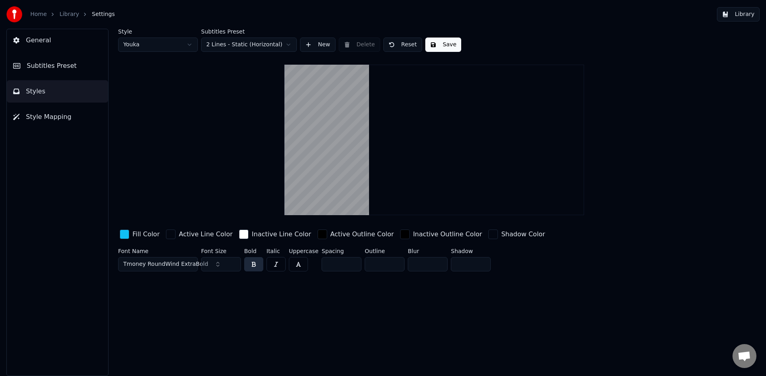
click at [59, 66] on span "Subtitles Preset" at bounding box center [52, 66] width 50 height 10
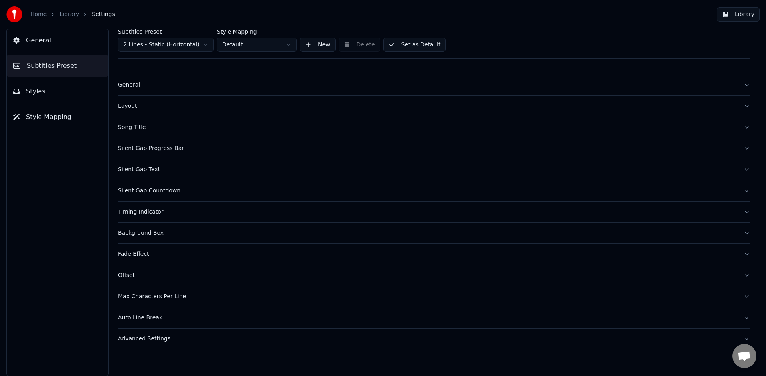
click at [130, 110] on button "Layout" at bounding box center [434, 106] width 632 height 21
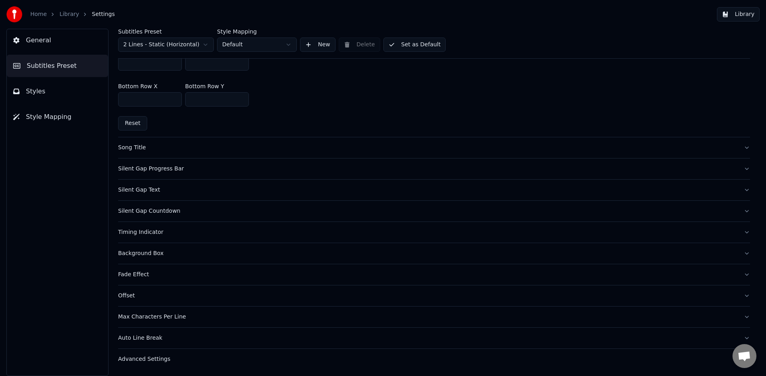
click at [145, 258] on button "Background Box" at bounding box center [434, 253] width 632 height 21
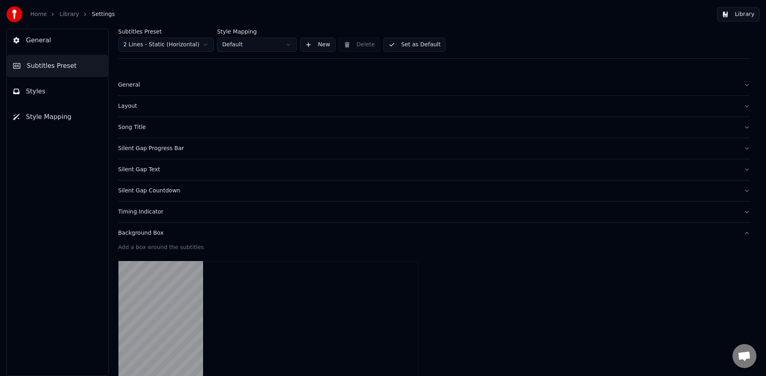
click at [49, 45] on button "General" at bounding box center [57, 40] width 101 height 22
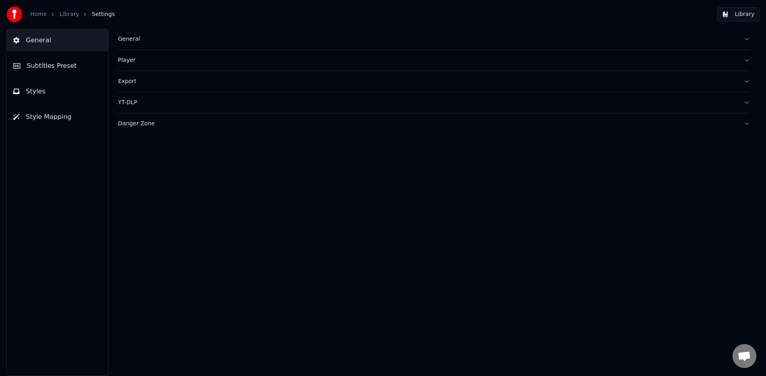
click at [744, 13] on button "Library" at bounding box center [738, 14] width 43 height 14
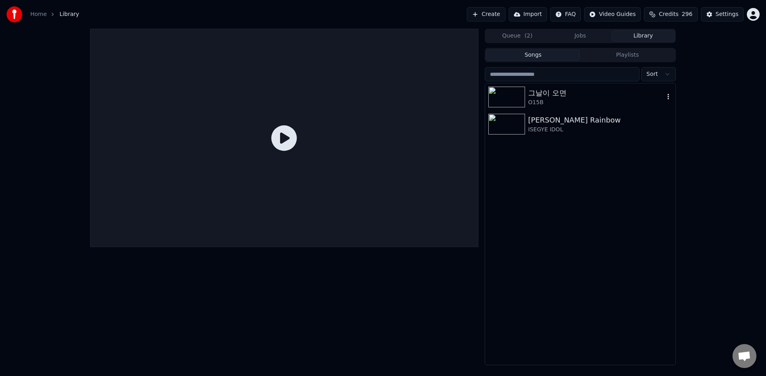
click at [596, 101] on div "O15B" at bounding box center [596, 103] width 136 height 8
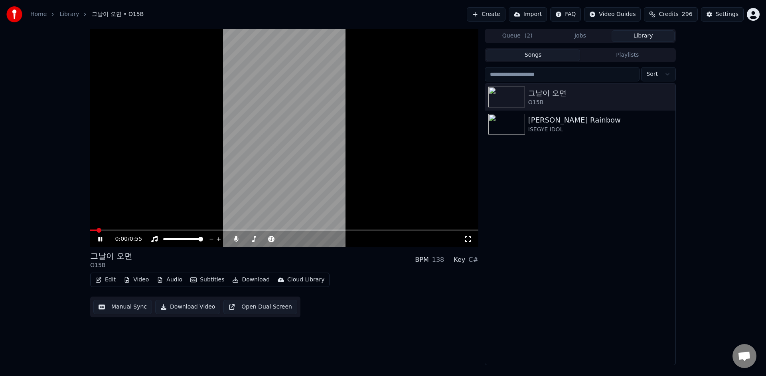
click at [130, 279] on button "Video" at bounding box center [136, 279] width 32 height 11
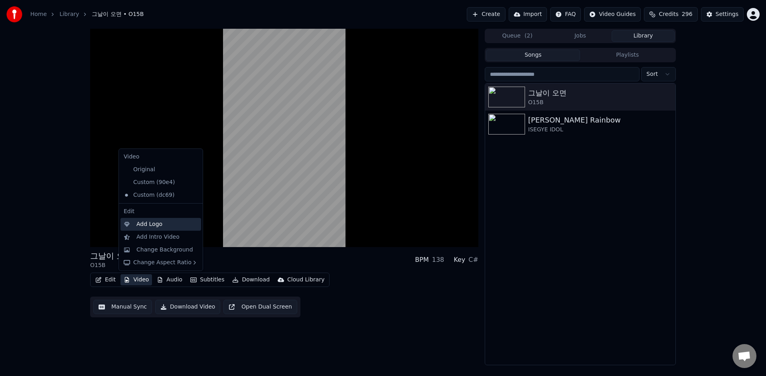
click at [172, 223] on div "Add Logo" at bounding box center [166, 224] width 61 height 8
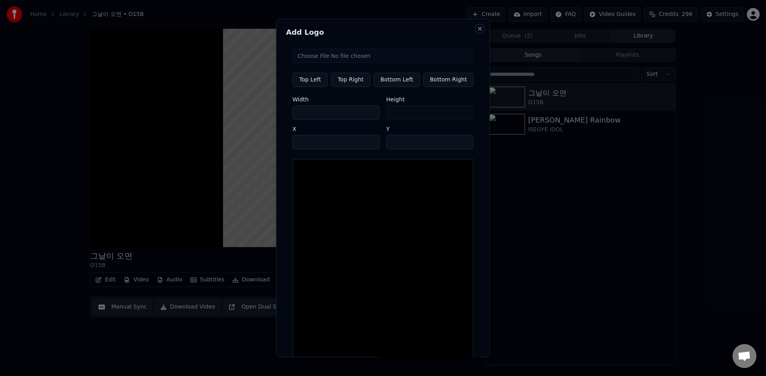
click at [478, 30] on button "Close" at bounding box center [480, 29] width 6 height 6
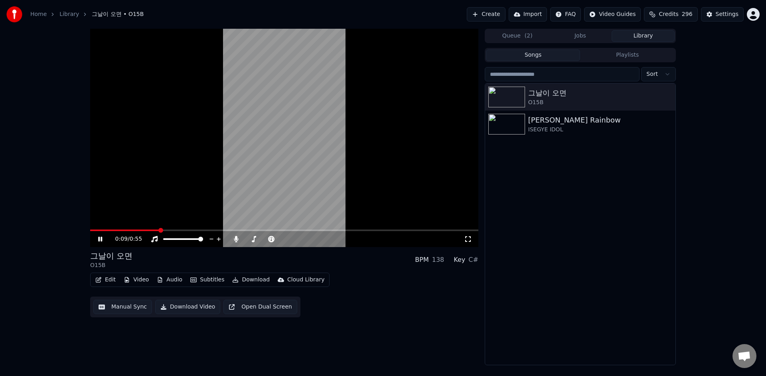
click at [107, 281] on button "Edit" at bounding box center [105, 279] width 27 height 11
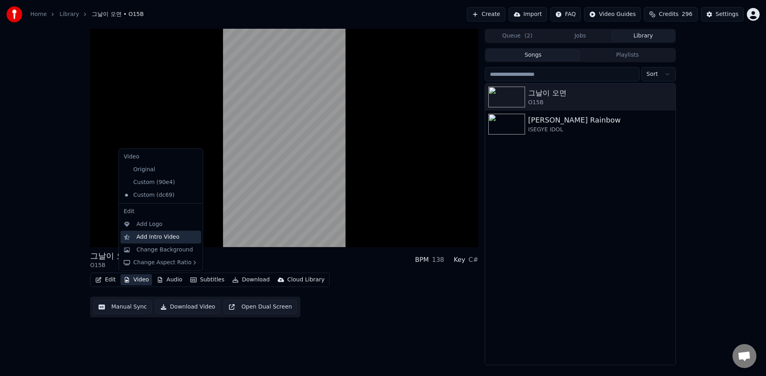
click at [175, 240] on div "Add Intro Video" at bounding box center [157, 237] width 43 height 8
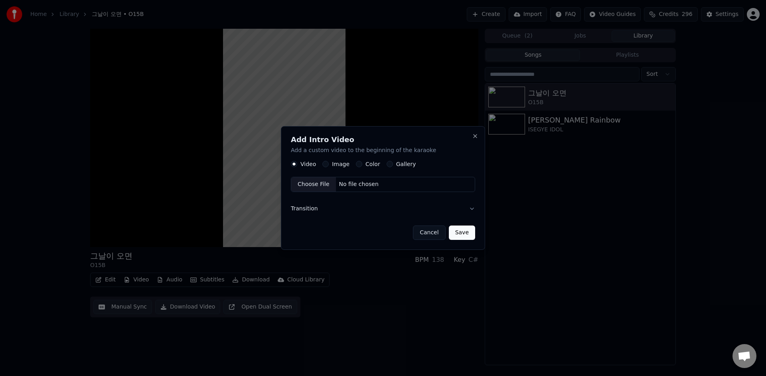
click at [433, 235] on button "Cancel" at bounding box center [429, 232] width 32 height 14
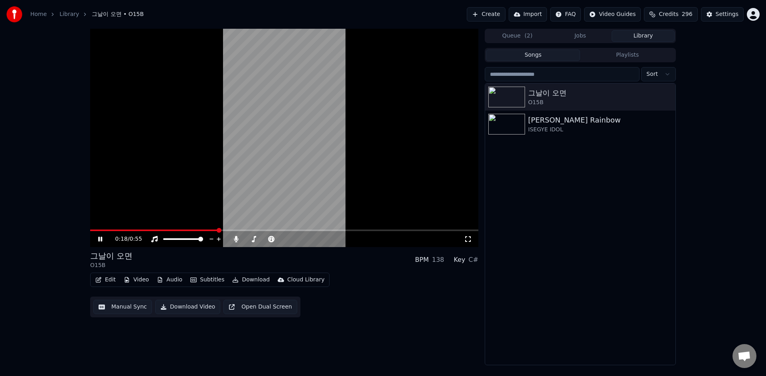
click at [132, 281] on button "Video" at bounding box center [136, 279] width 32 height 11
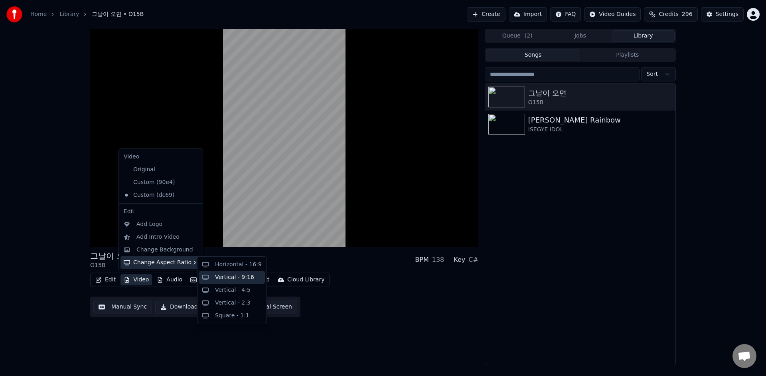
click at [221, 278] on div "Vertical - 9:16" at bounding box center [234, 277] width 39 height 8
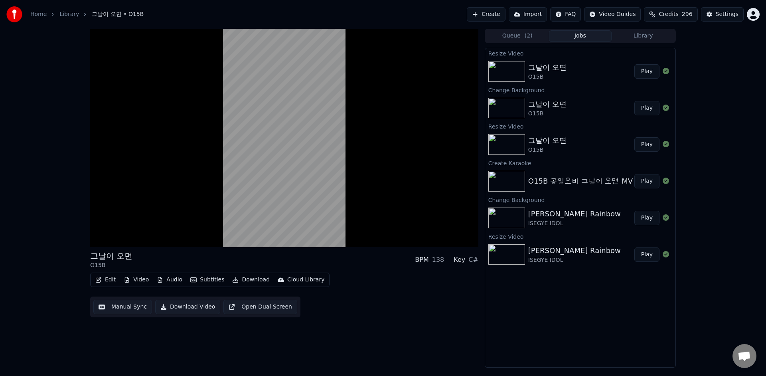
click at [139, 281] on button "Video" at bounding box center [136, 279] width 32 height 11
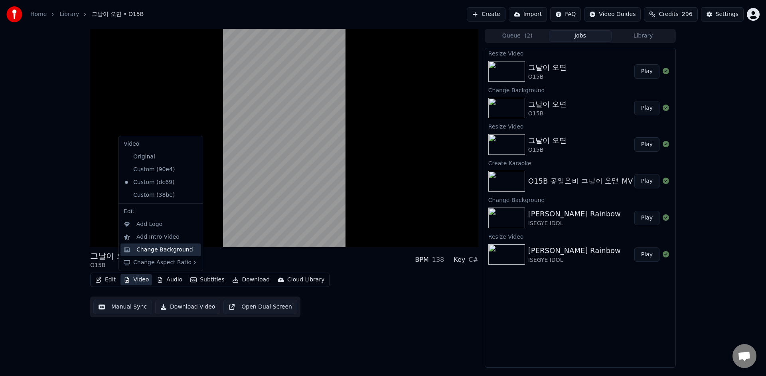
click at [162, 252] on div "Change Background" at bounding box center [164, 250] width 57 height 8
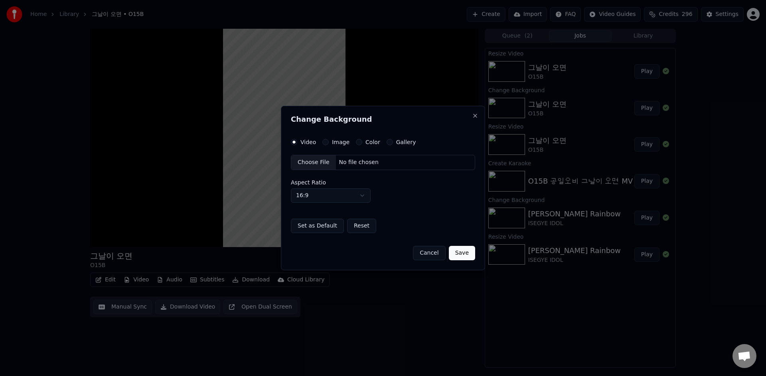
click at [357, 142] on button "Color" at bounding box center [359, 142] width 6 height 6
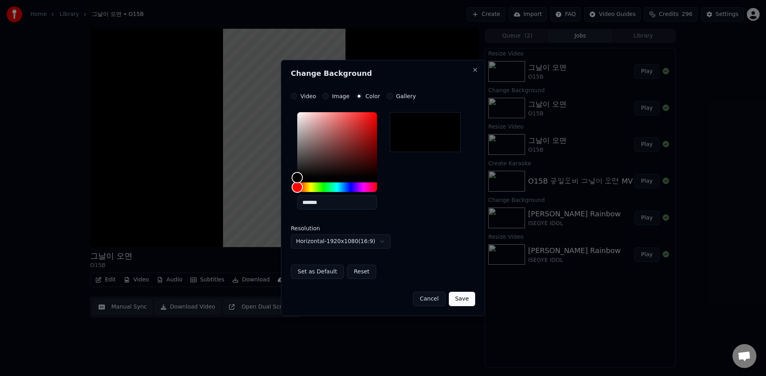
click at [388, 99] on button "Gallery" at bounding box center [389, 96] width 6 height 6
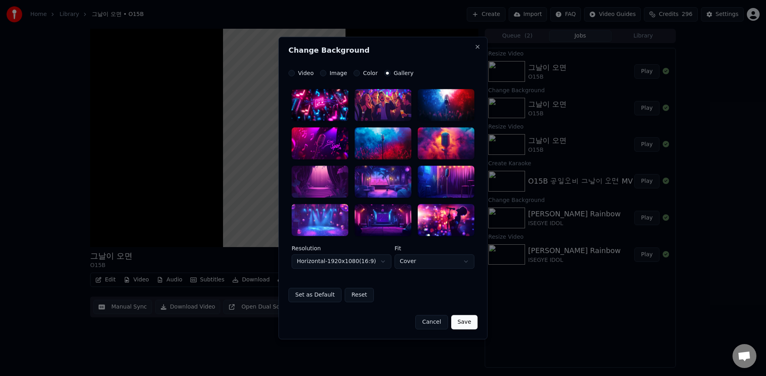
click at [347, 263] on button "Horizontal - 1920 x 1080 ( 16 : 9 )" at bounding box center [342, 261] width 100 height 14
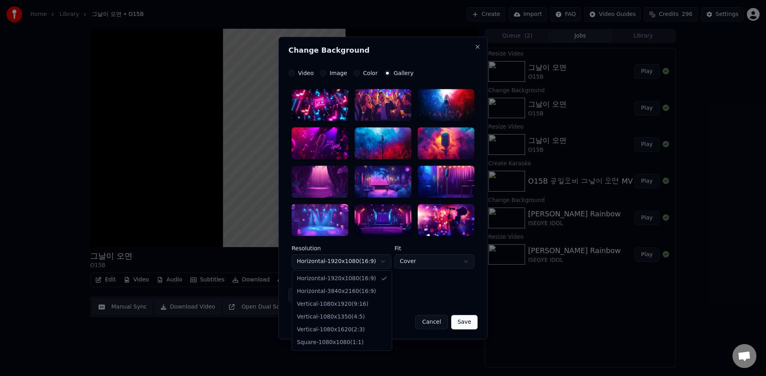
select select "*********"
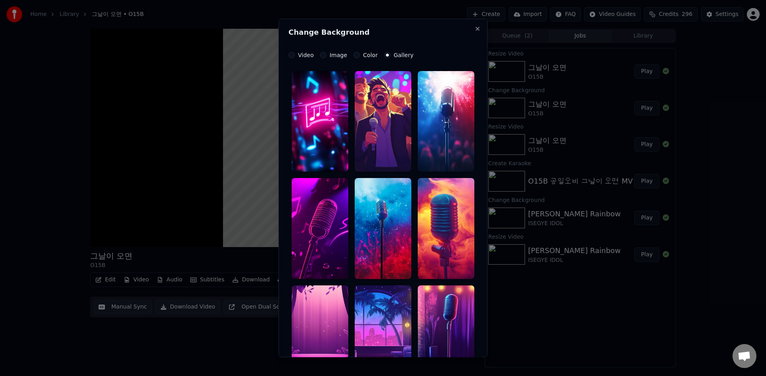
click at [450, 136] on div at bounding box center [446, 121] width 57 height 101
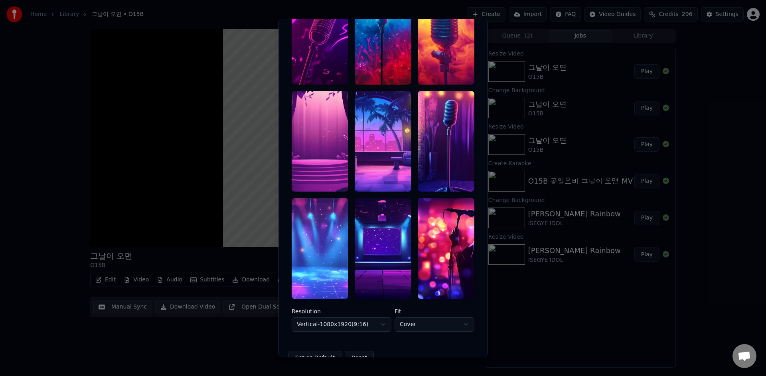
scroll to position [239, 0]
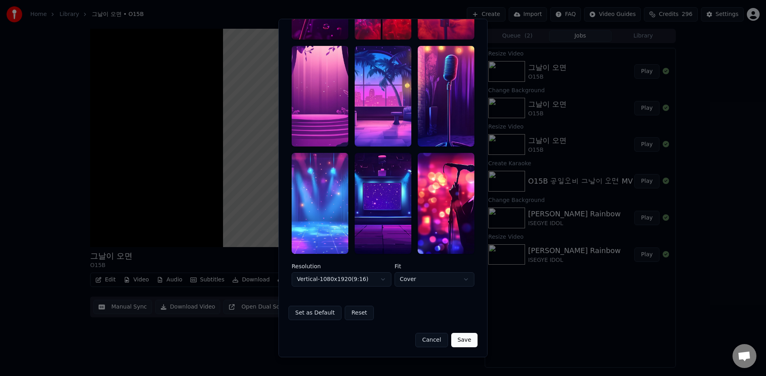
click at [469, 344] on button "Save" at bounding box center [464, 340] width 26 height 14
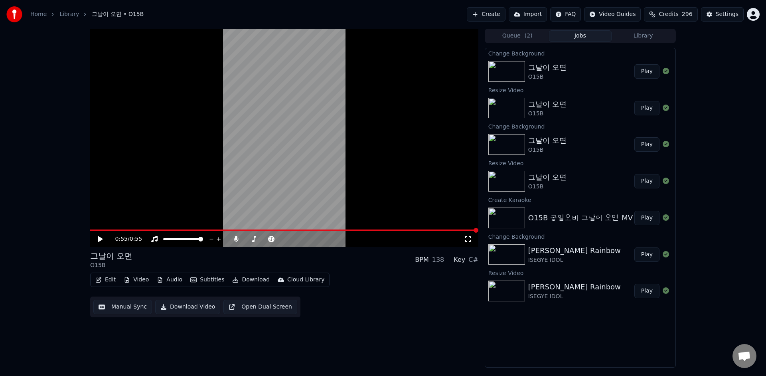
click at [645, 71] on button "Play" at bounding box center [646, 71] width 25 height 14
click at [101, 241] on icon at bounding box center [106, 239] width 19 height 6
click at [101, 241] on icon at bounding box center [100, 239] width 4 height 5
click at [106, 280] on button "Edit" at bounding box center [105, 279] width 27 height 11
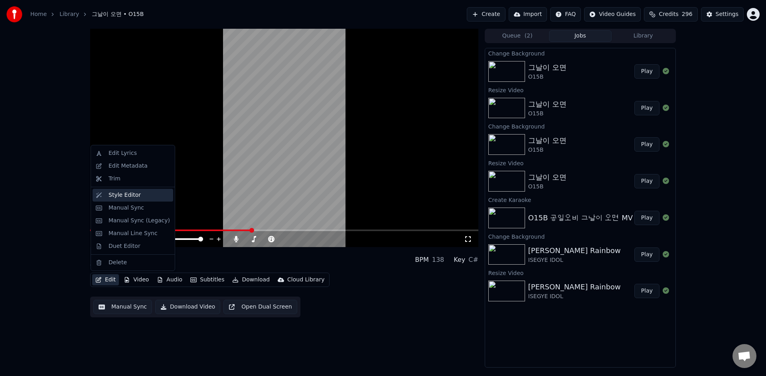
click at [147, 197] on div "Style Editor" at bounding box center [138, 195] width 61 height 8
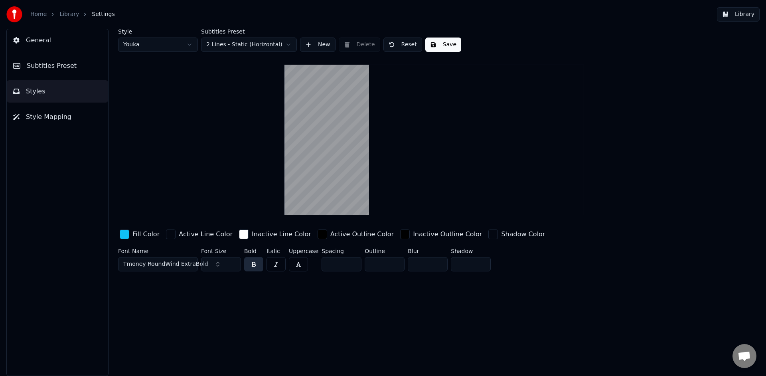
click at [46, 37] on span "General" at bounding box center [38, 40] width 25 height 10
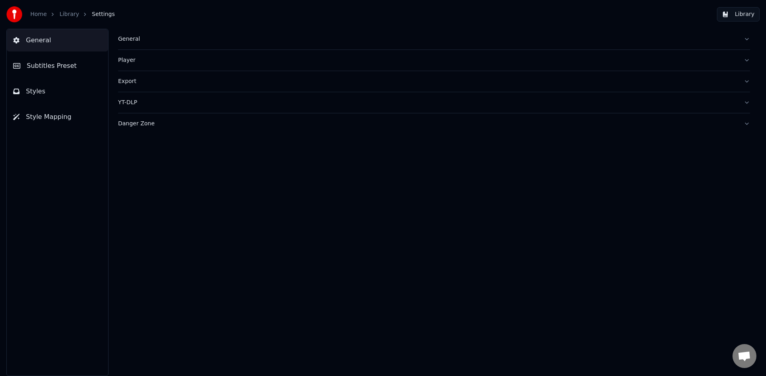
click at [736, 6] on div "Home Library Settings Library" at bounding box center [383, 14] width 766 height 29
click at [738, 15] on button "Library" at bounding box center [738, 14] width 43 height 14
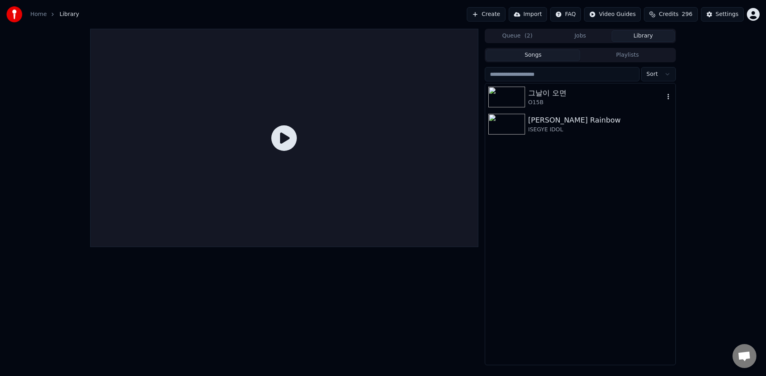
click at [603, 104] on div "O15B" at bounding box center [596, 103] width 136 height 8
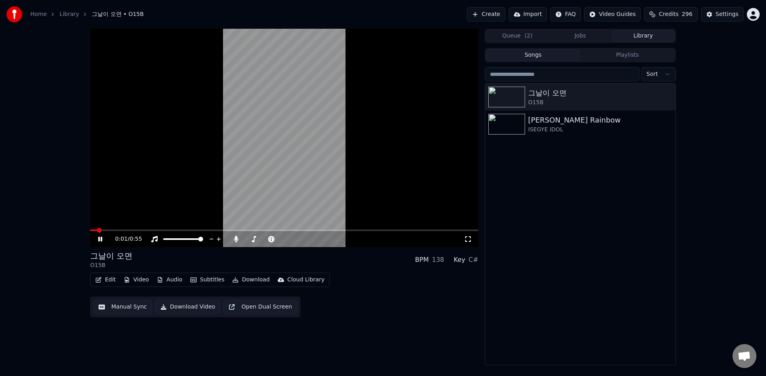
click at [649, 39] on button "Library" at bounding box center [642, 36] width 63 height 12
click at [140, 276] on button "Video" at bounding box center [136, 279] width 32 height 11
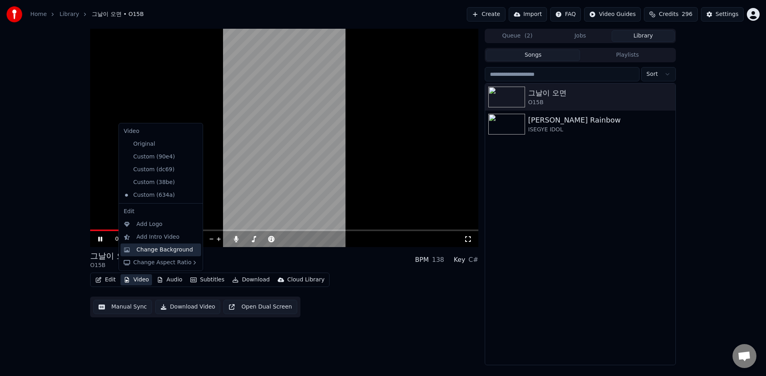
click at [166, 249] on div "Change Background" at bounding box center [164, 250] width 57 height 8
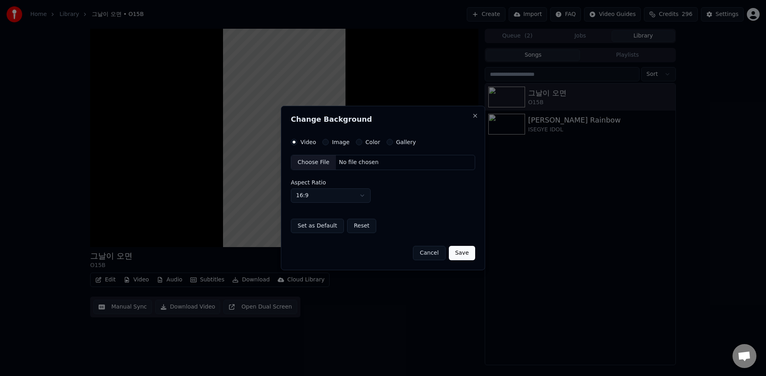
click at [350, 195] on button "16:9" at bounding box center [331, 195] width 80 height 14
select select "***"
click at [390, 142] on button "Gallery" at bounding box center [389, 142] width 6 height 6
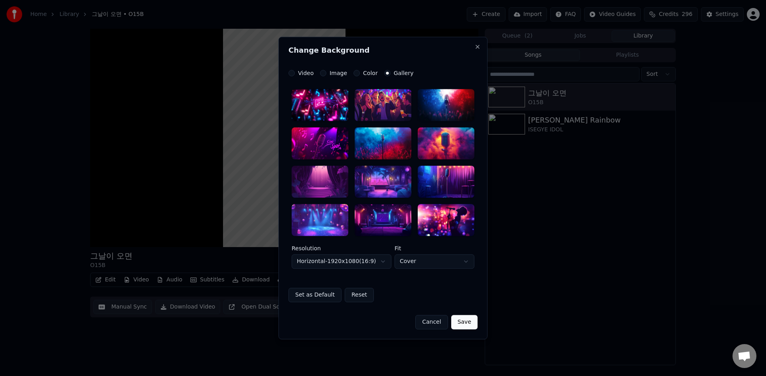
click at [390, 142] on div at bounding box center [383, 143] width 57 height 32
click at [408, 136] on div at bounding box center [383, 143] width 57 height 32
click at [396, 138] on div at bounding box center [383, 143] width 57 height 32
click at [357, 267] on body "**********" at bounding box center [383, 188] width 766 height 376
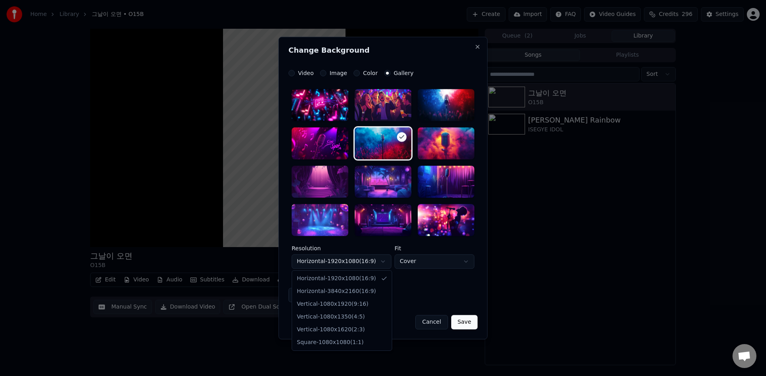
select select "*********"
